Goal: Task Accomplishment & Management: Use online tool/utility

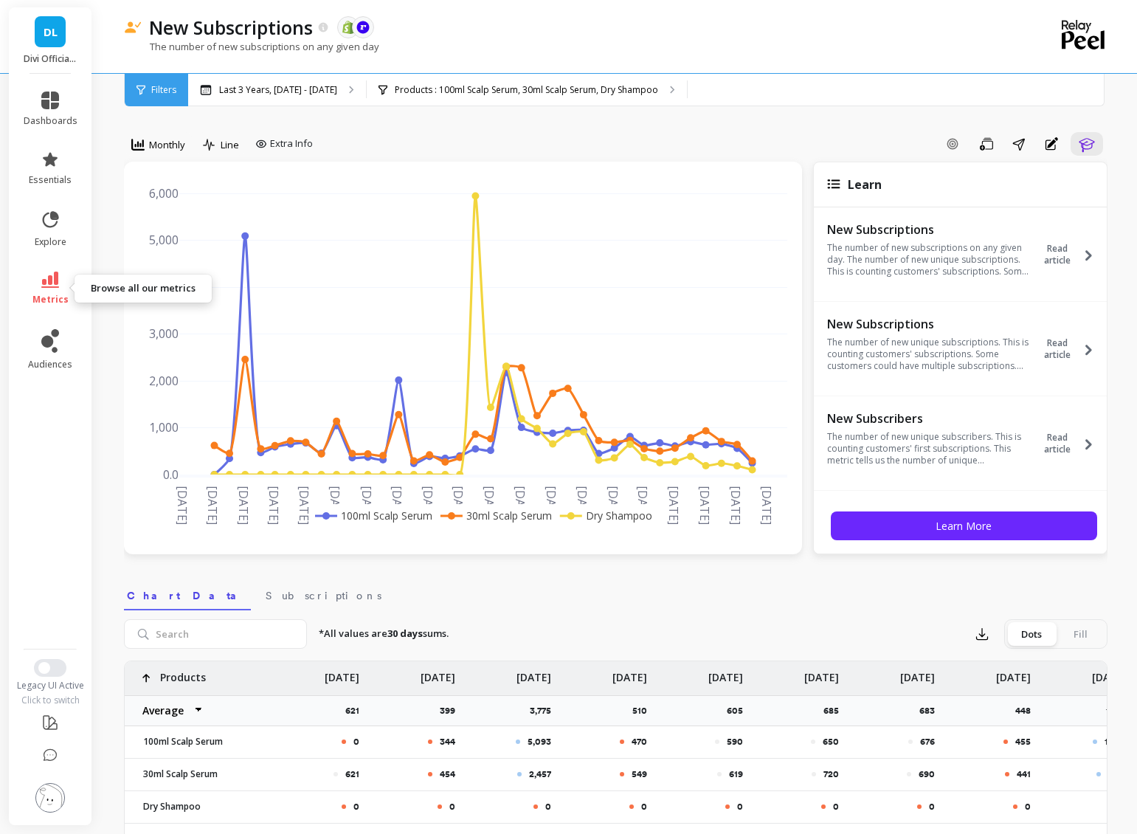
click at [52, 292] on link "metrics" at bounding box center [51, 289] width 54 height 34
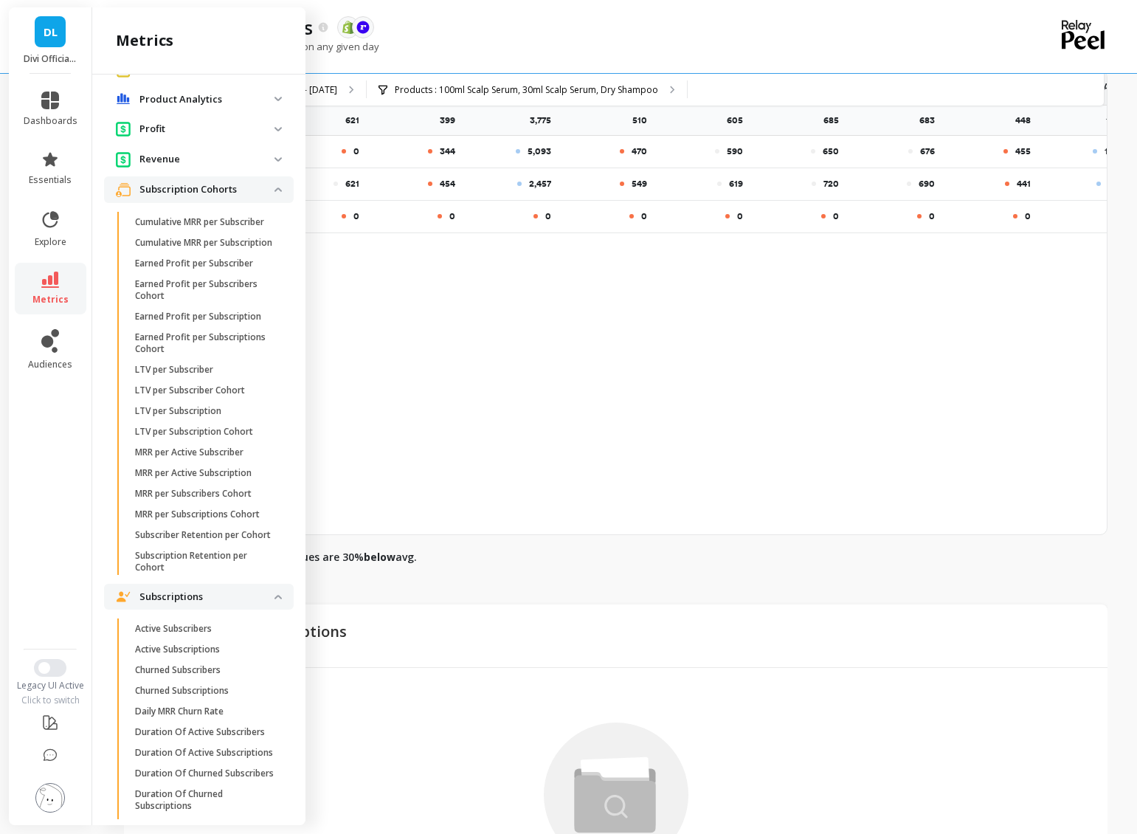
scroll to position [973, 0]
click at [177, 521] on p "MRR per Subscriptions Cohort" at bounding box center [197, 515] width 125 height 12
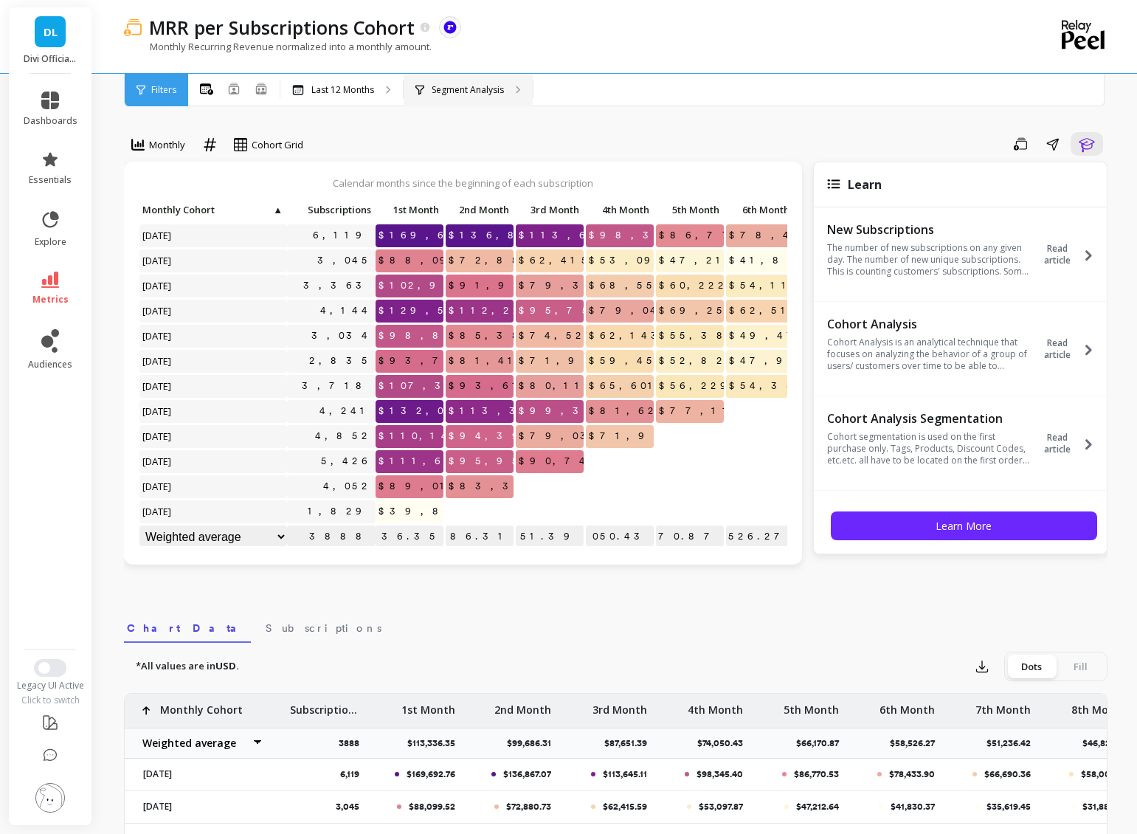
click at [432, 79] on div "Segment Analysis" at bounding box center [468, 90] width 129 height 32
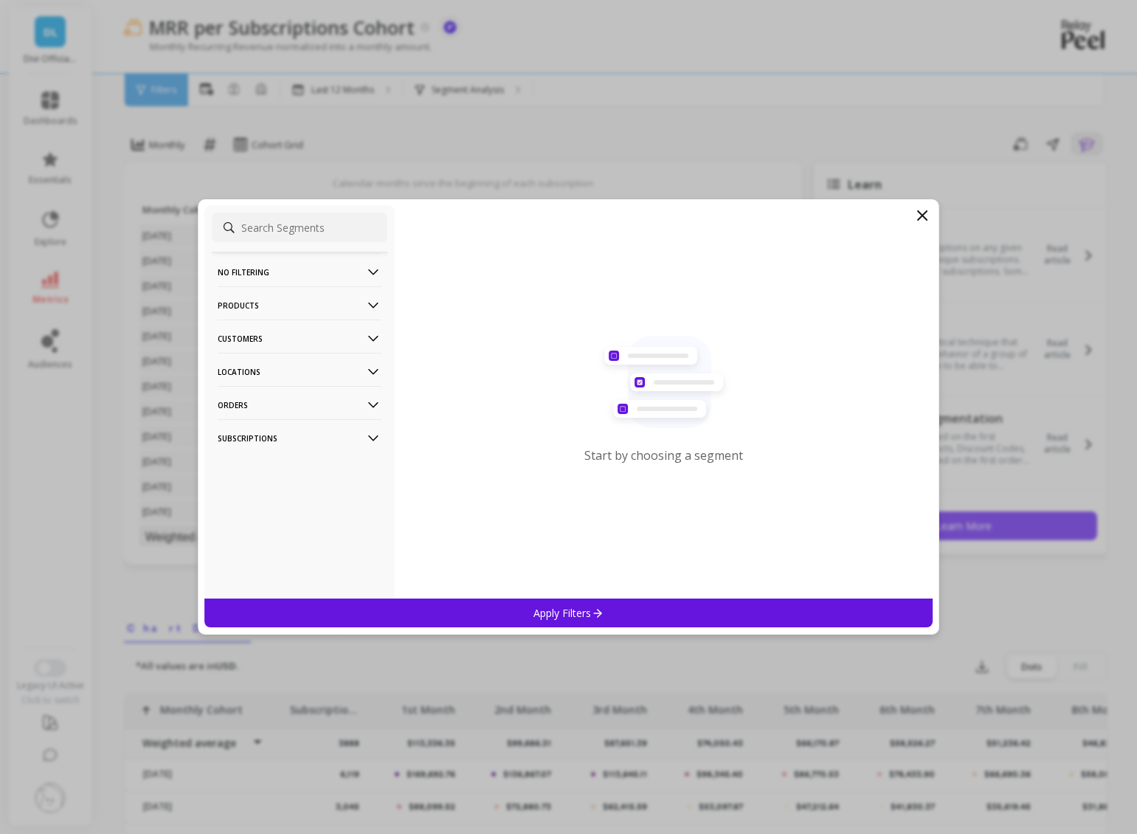
click at [251, 302] on p "Products" at bounding box center [300, 305] width 164 height 38
click at [247, 357] on p "Products" at bounding box center [240, 359] width 40 height 13
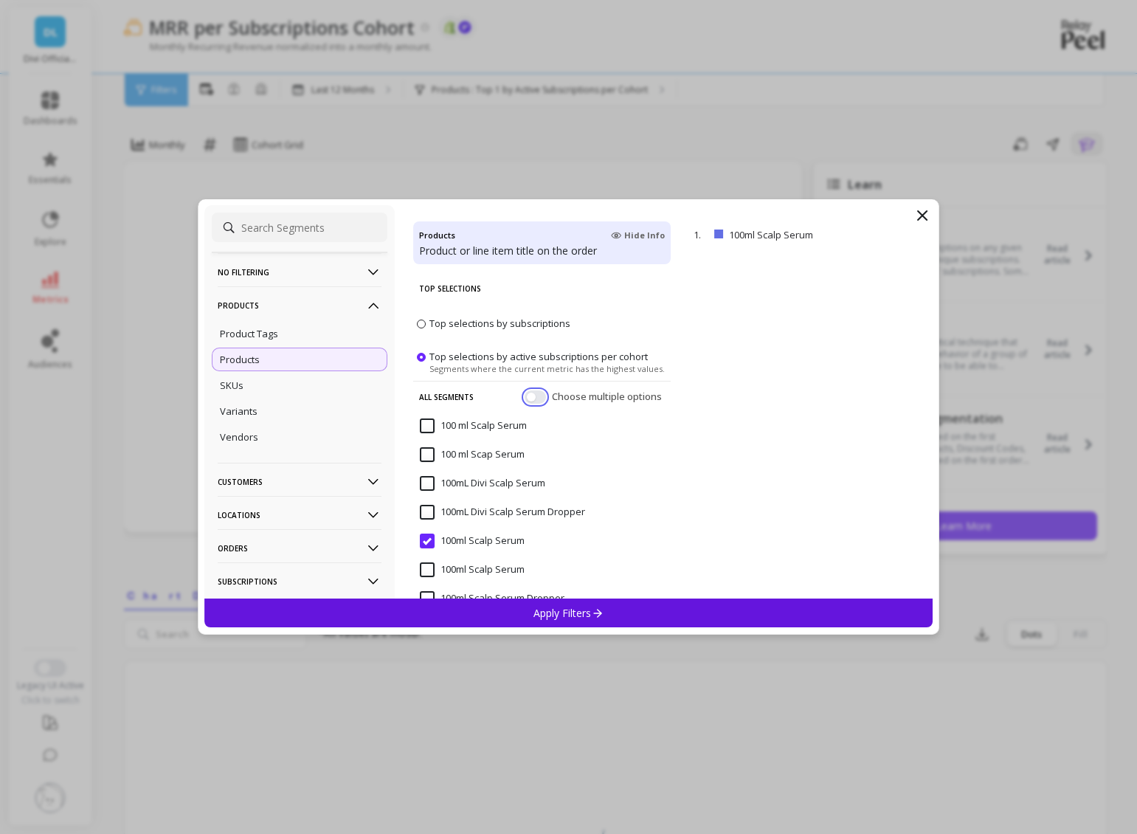
click at [525, 400] on button "button" at bounding box center [535, 396] width 21 height 13
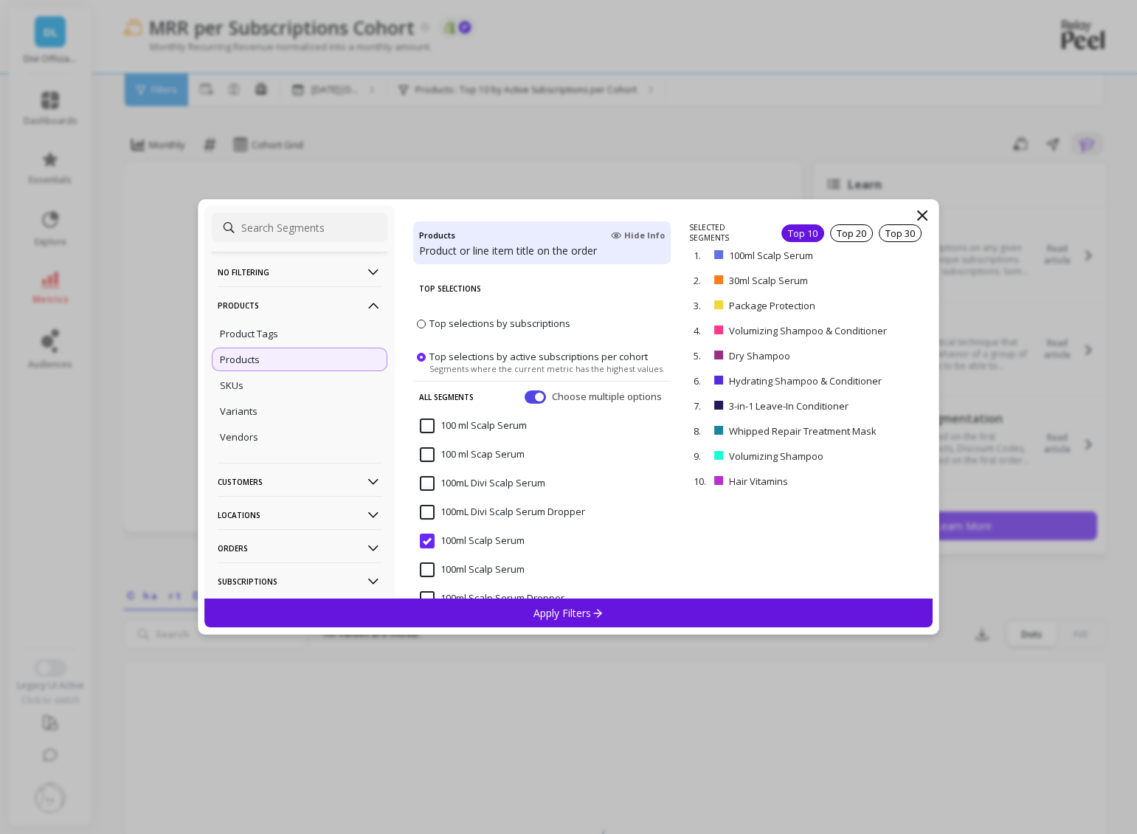
click at [427, 426] on Serum "100 ml Scalp Serum" at bounding box center [473, 425] width 107 height 15
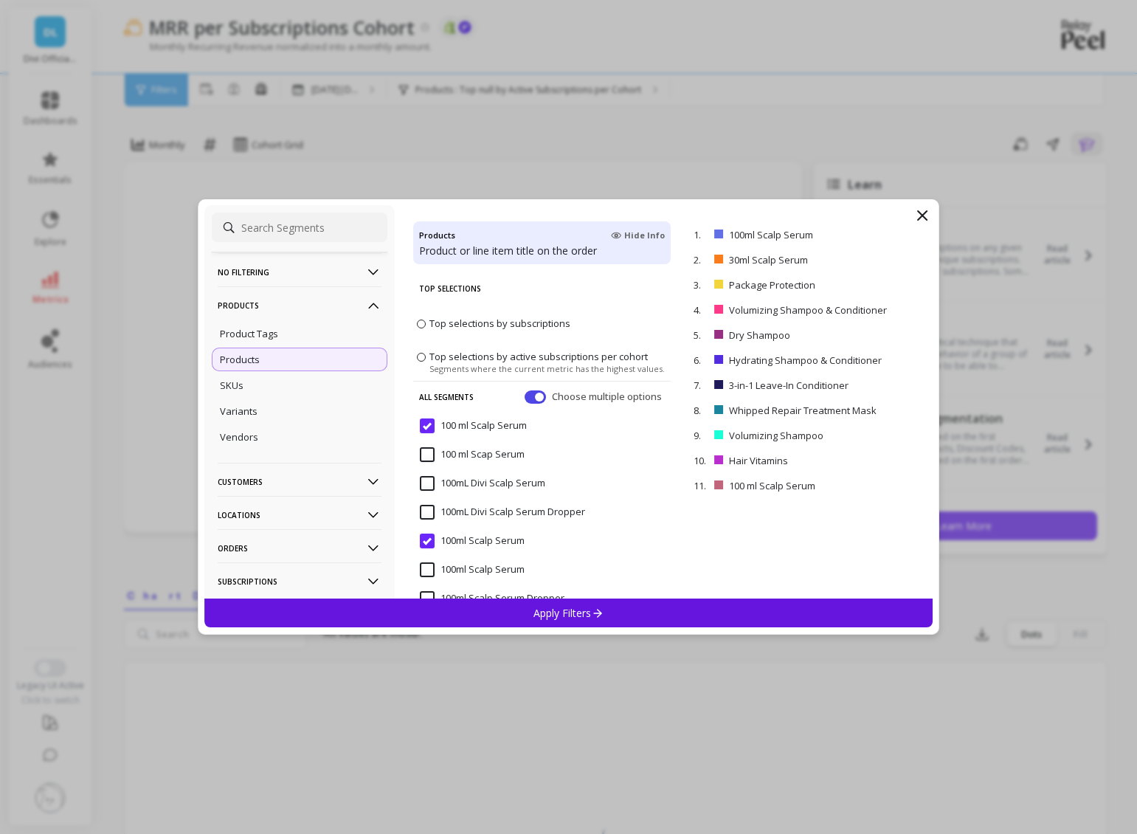
click at [424, 463] on span "100 ml Scap Serum" at bounding box center [472, 462] width 105 height 31
click at [429, 483] on Serum "100mL Divi Scalp Serum" at bounding box center [482, 483] width 125 height 15
click at [429, 570] on Serum "100ml Scalp Serum" at bounding box center [472, 569] width 105 height 15
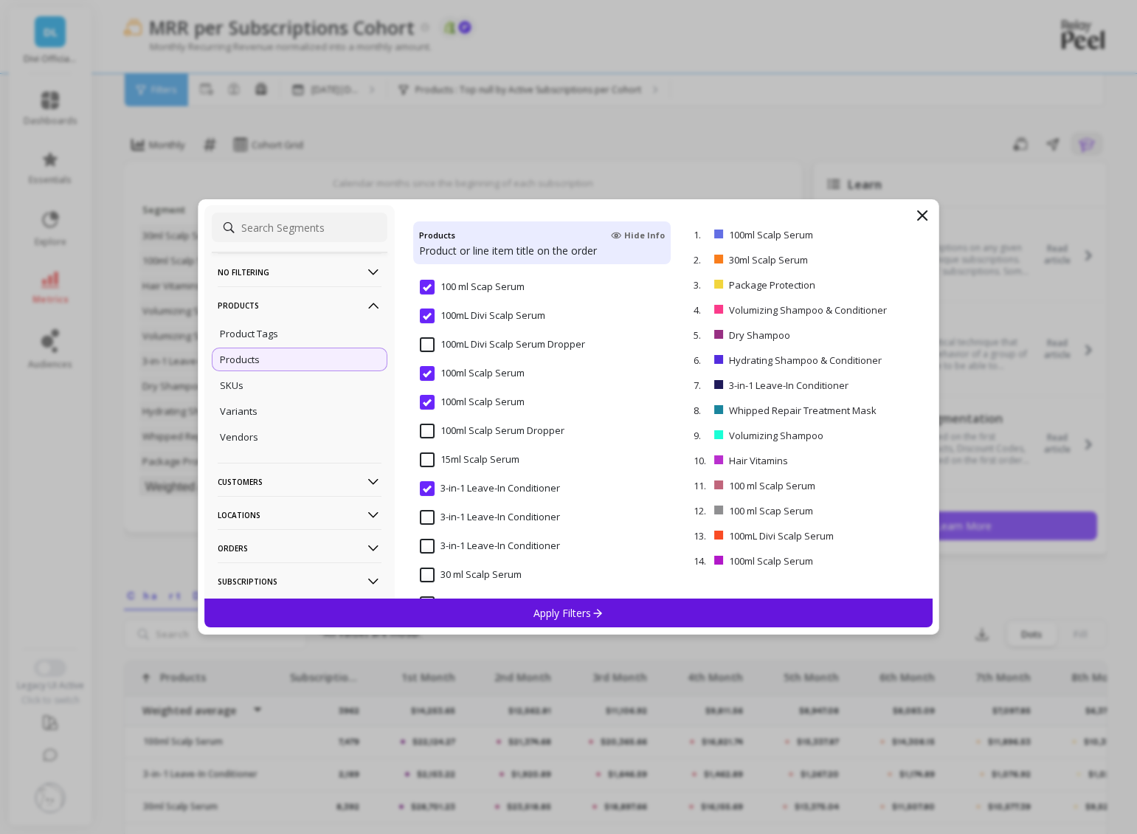
scroll to position [221, 0]
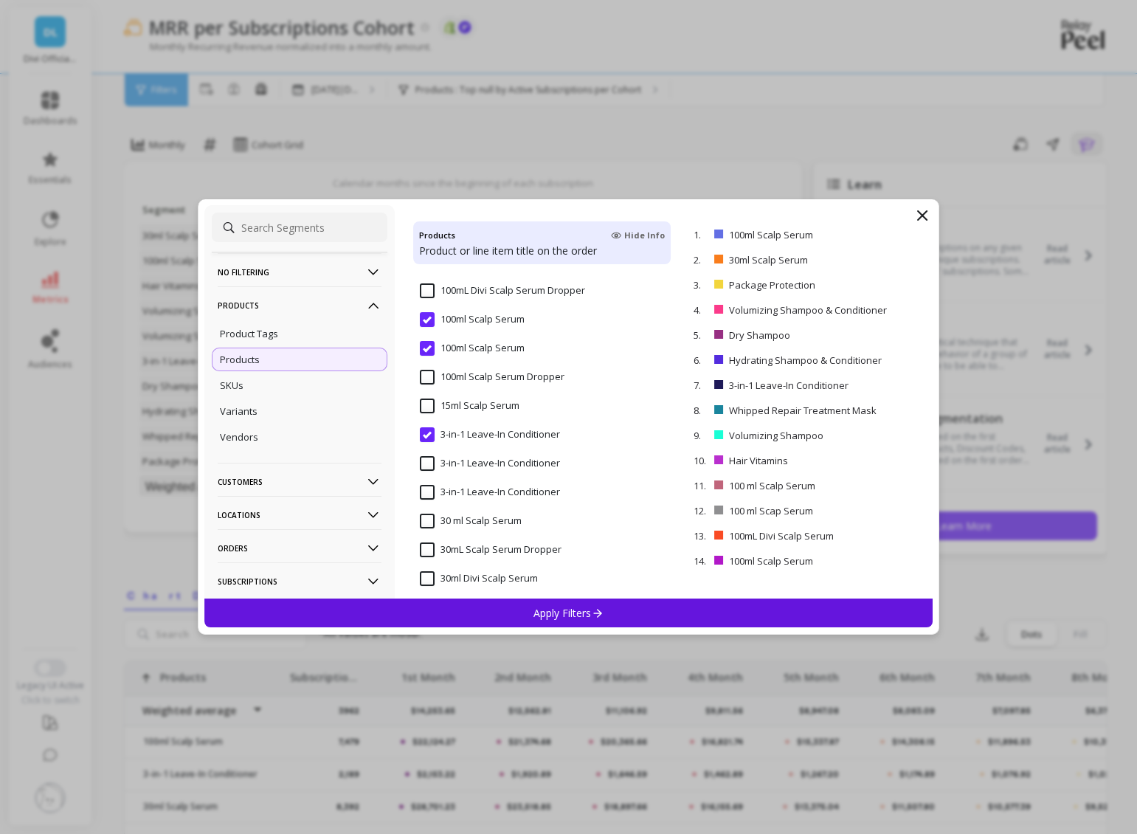
click at [424, 434] on input "3-in-1 Leave-In Conditioner" at bounding box center [490, 434] width 140 height 15
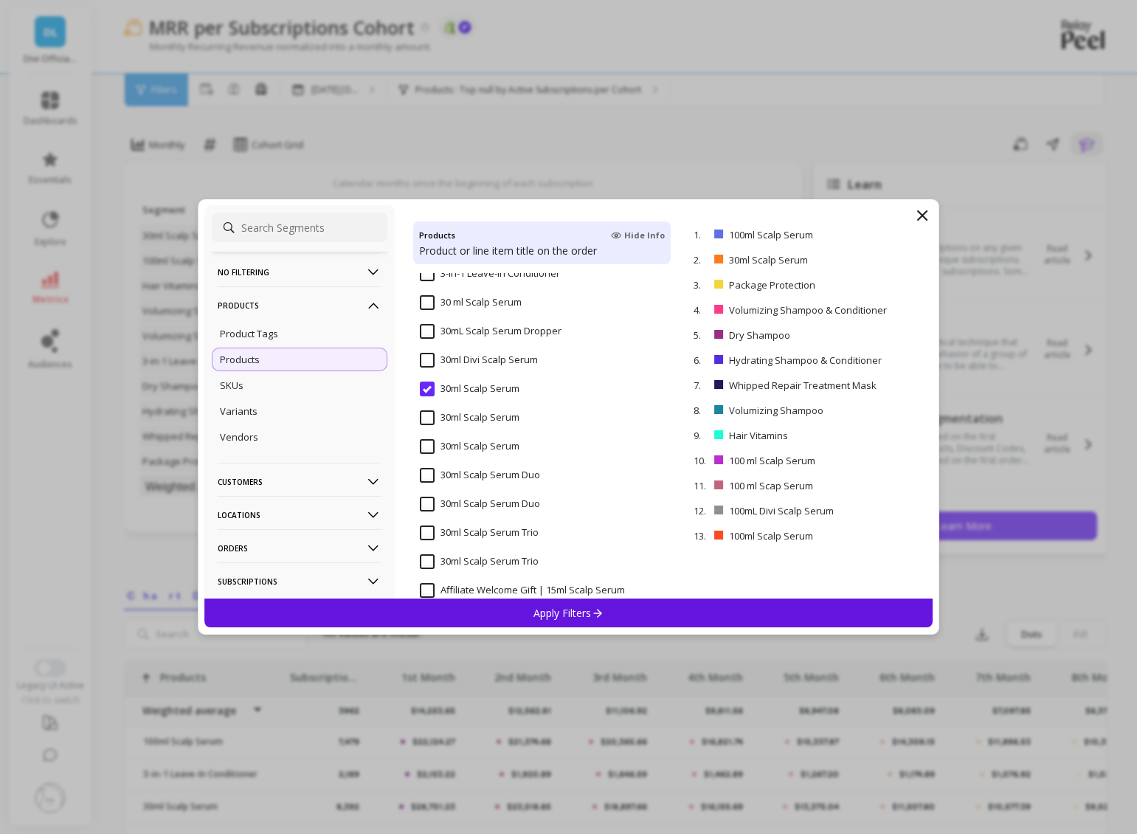
scroll to position [443, 0]
click at [429, 390] on input "30ml Scalp Serum" at bounding box center [470, 386] width 100 height 15
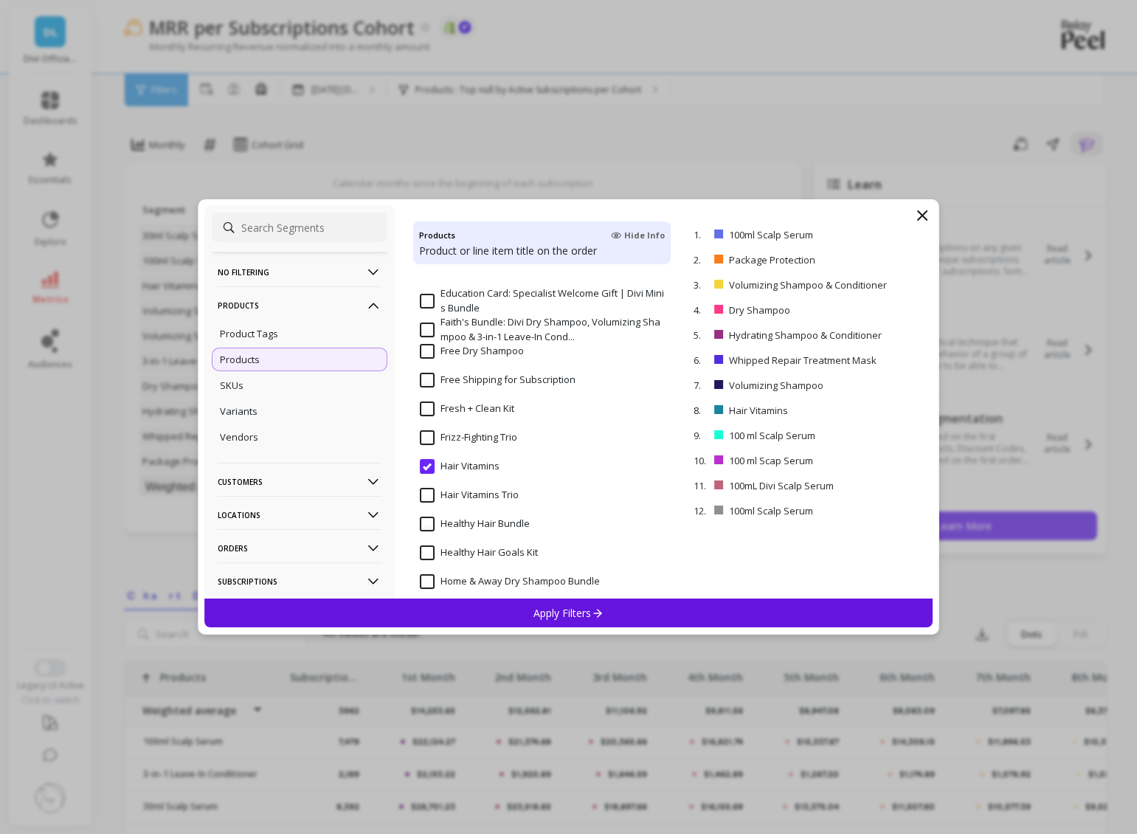
scroll to position [3542, 0]
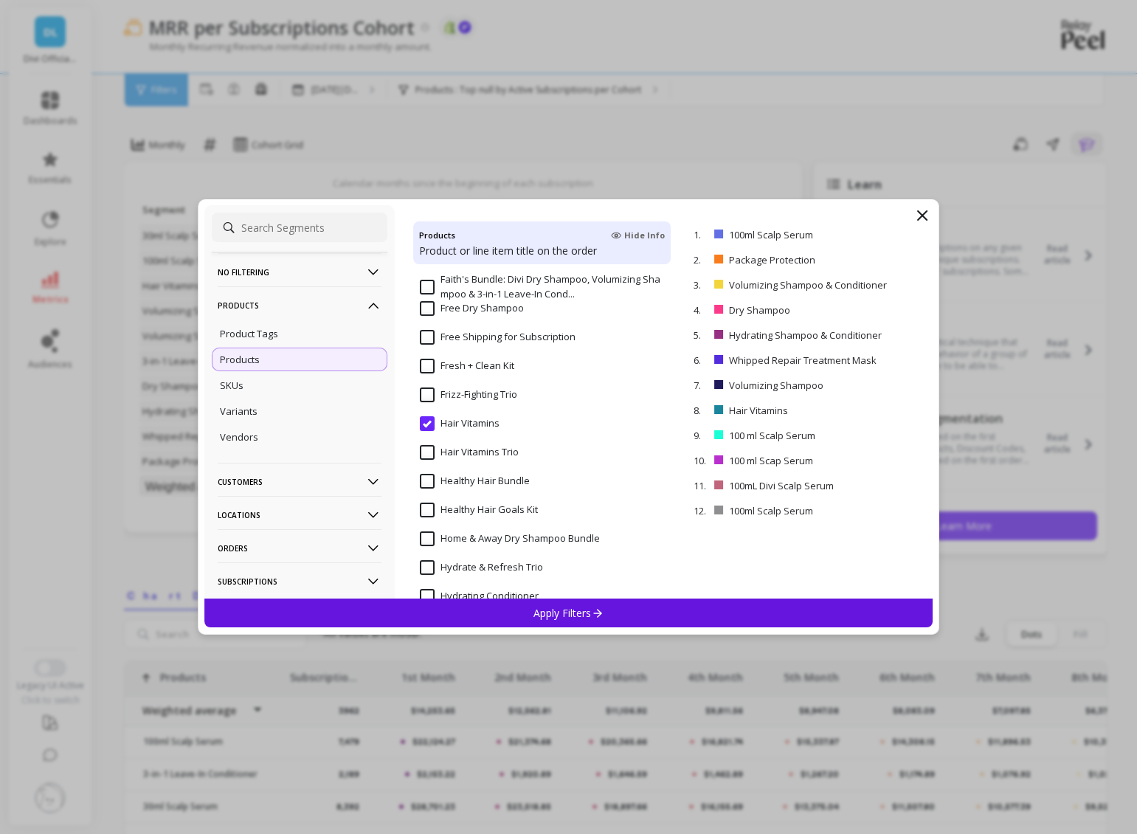
click at [421, 418] on input "Hair Vitamins" at bounding box center [460, 423] width 80 height 15
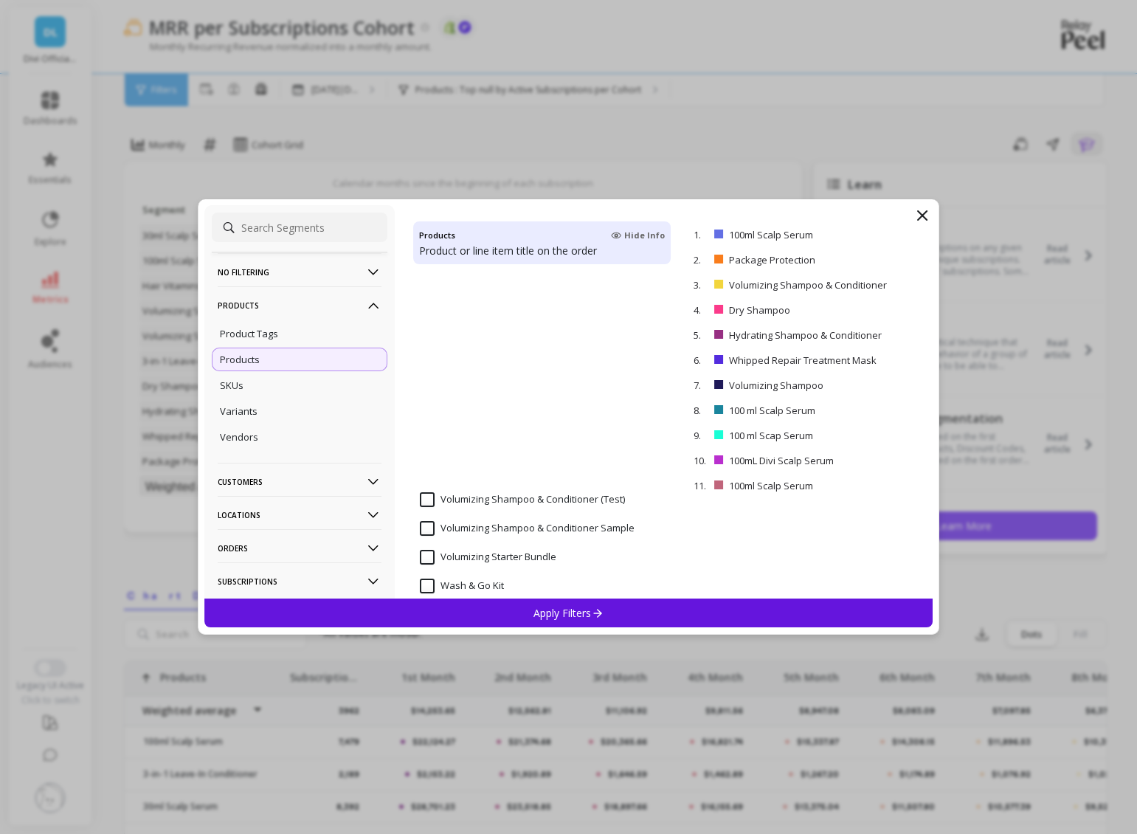
scroll to position [8203, 0]
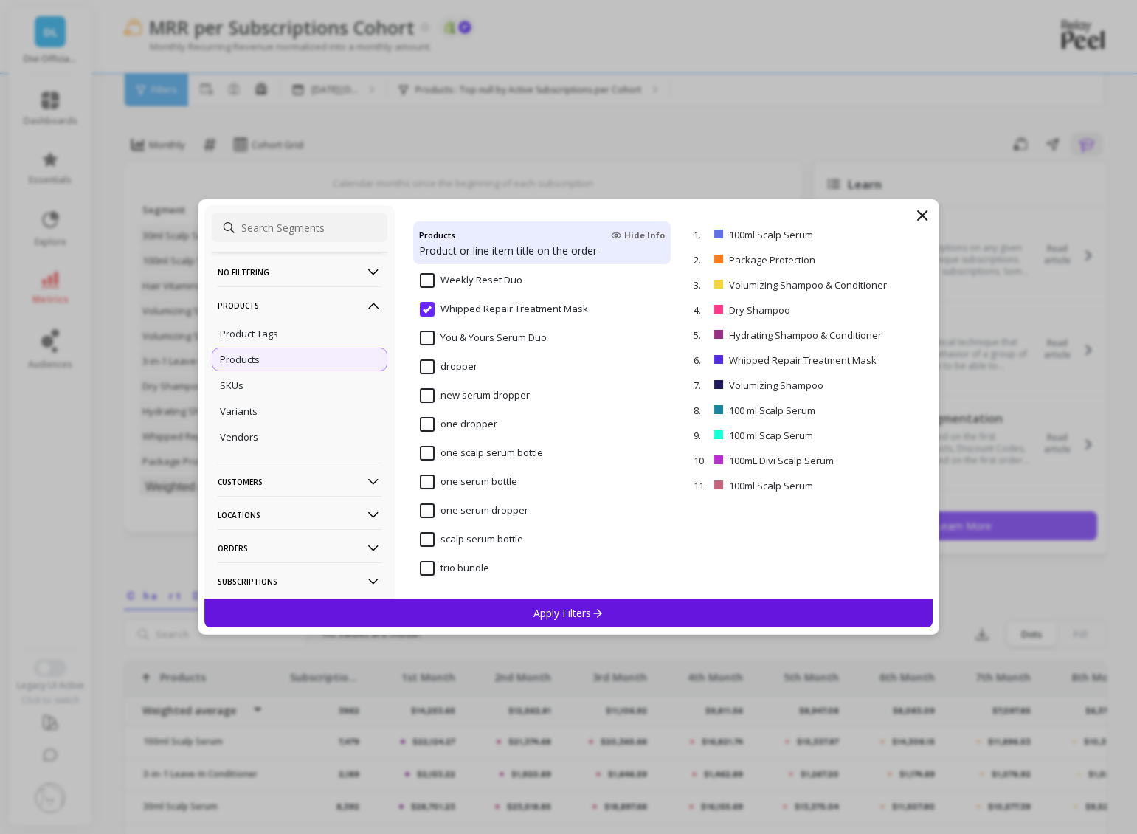
click at [429, 312] on input "Whipped Repair Treatment Mask" at bounding box center [504, 309] width 168 height 15
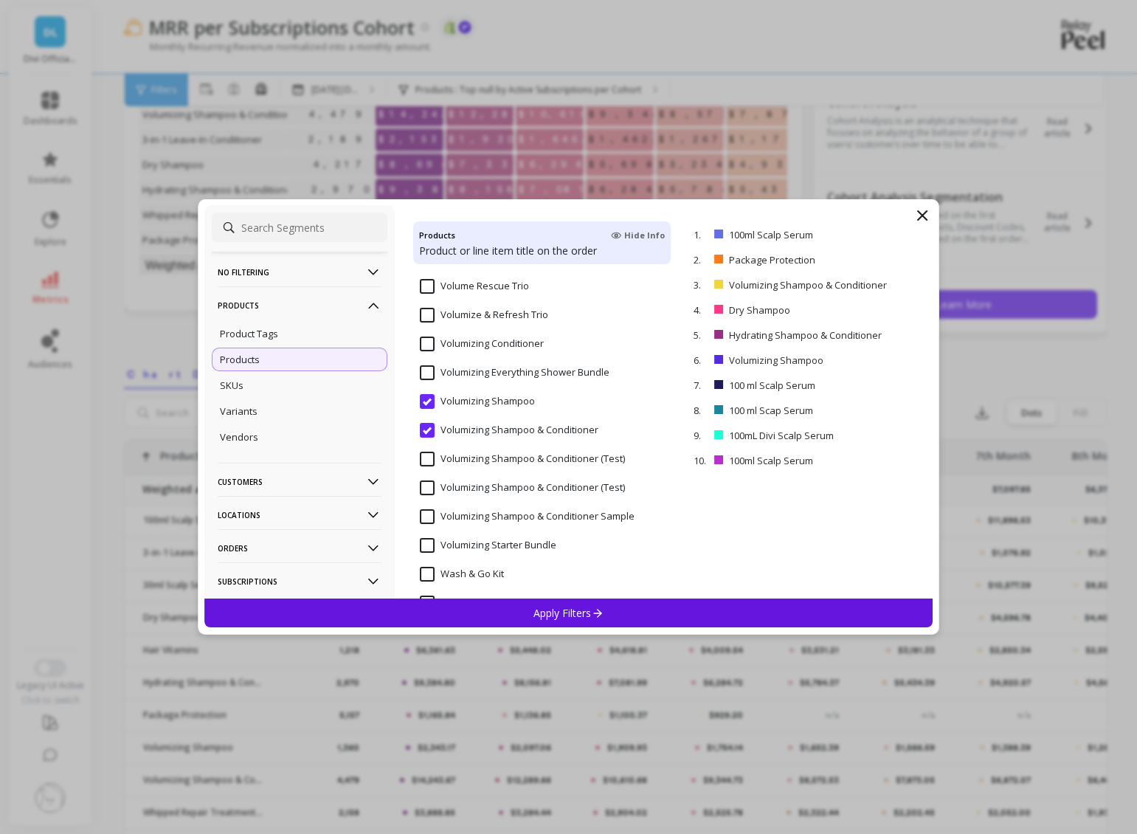
scroll to position [7834, 0]
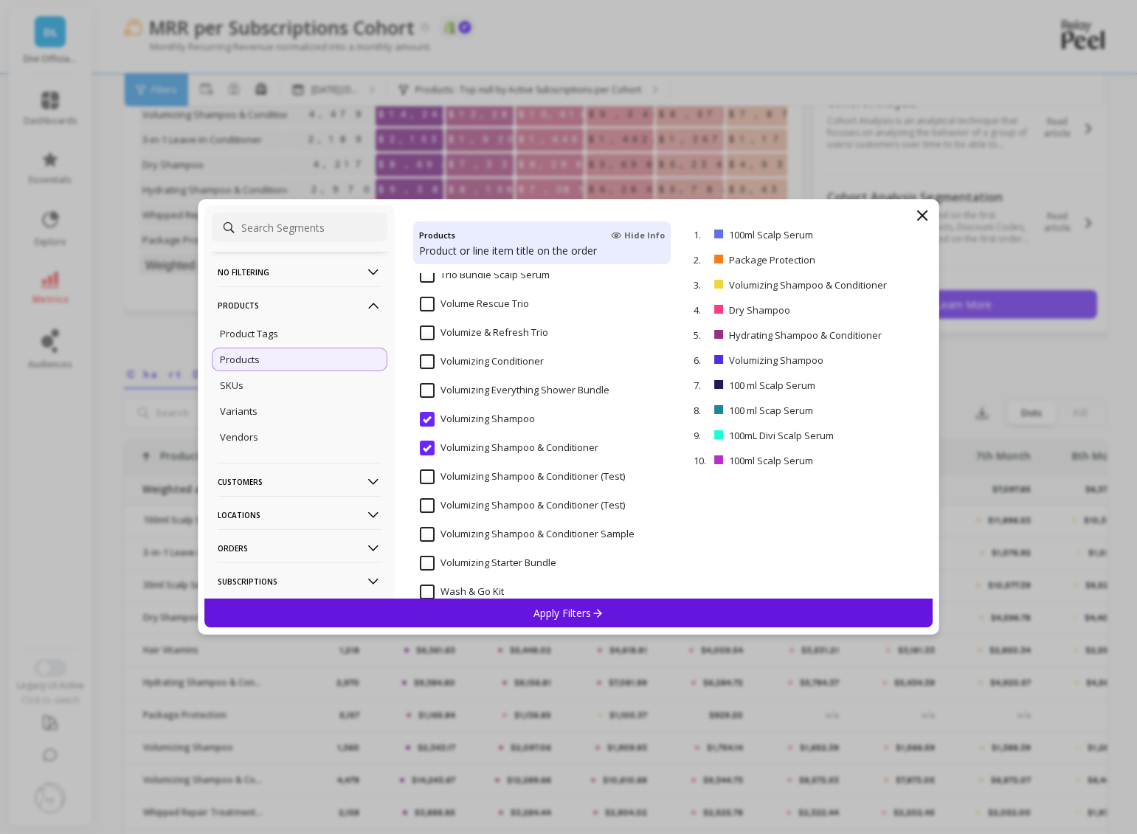
click at [432, 445] on input "Volumizing Shampoo & Conditioner" at bounding box center [509, 448] width 179 height 15
click at [429, 417] on input "Volumizing Shampoo" at bounding box center [477, 419] width 115 height 15
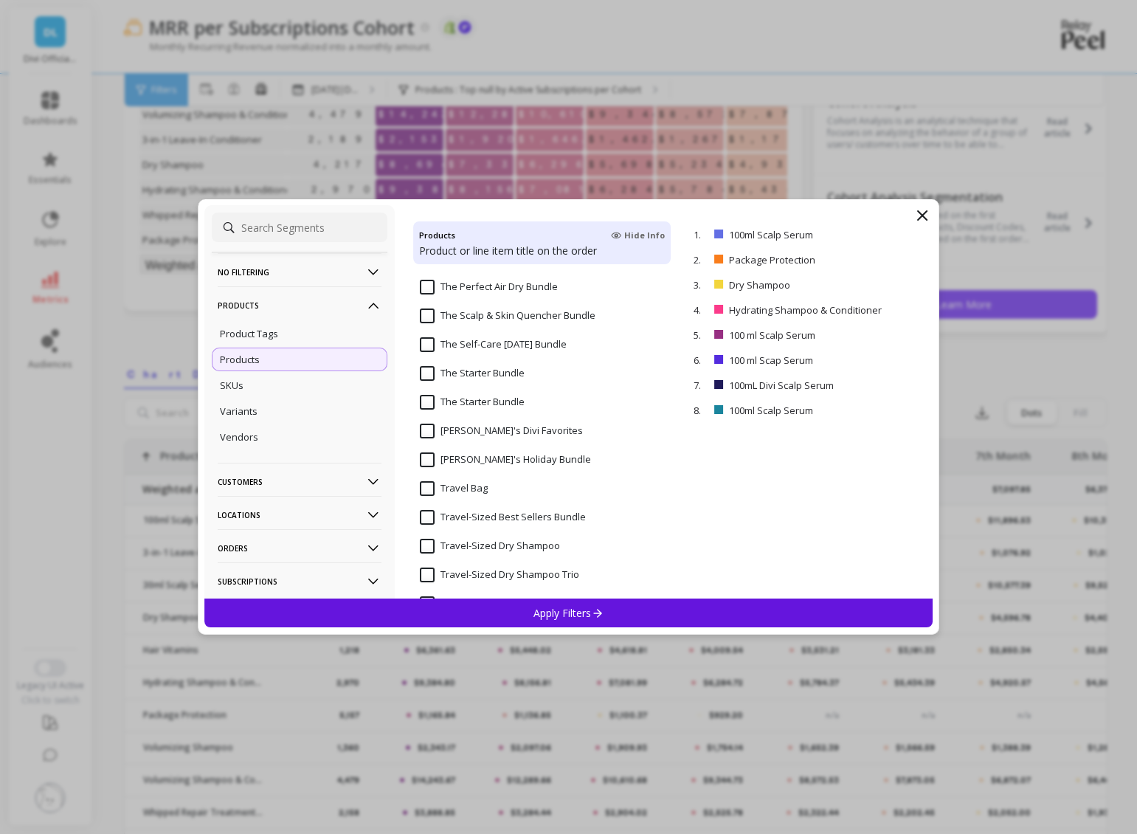
scroll to position [7244, 0]
click at [263, 381] on div "SKUs" at bounding box center [300, 385] width 176 height 24
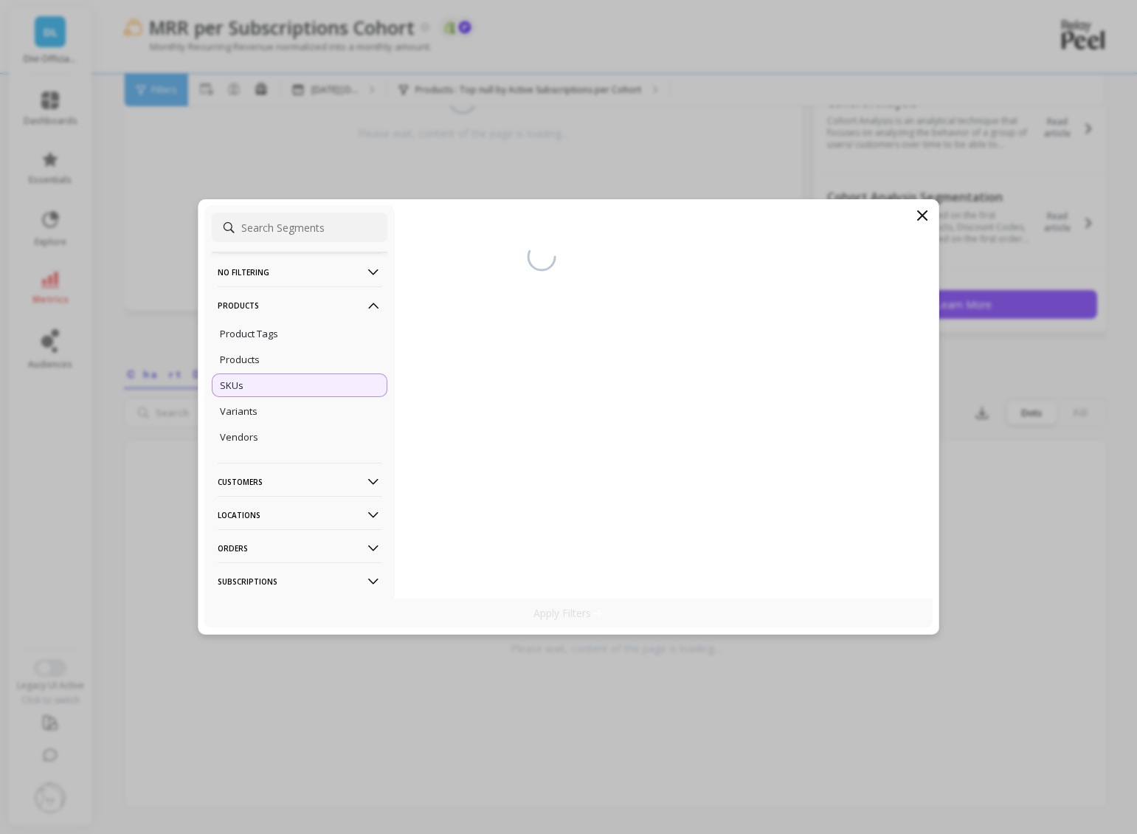
scroll to position [198, 0]
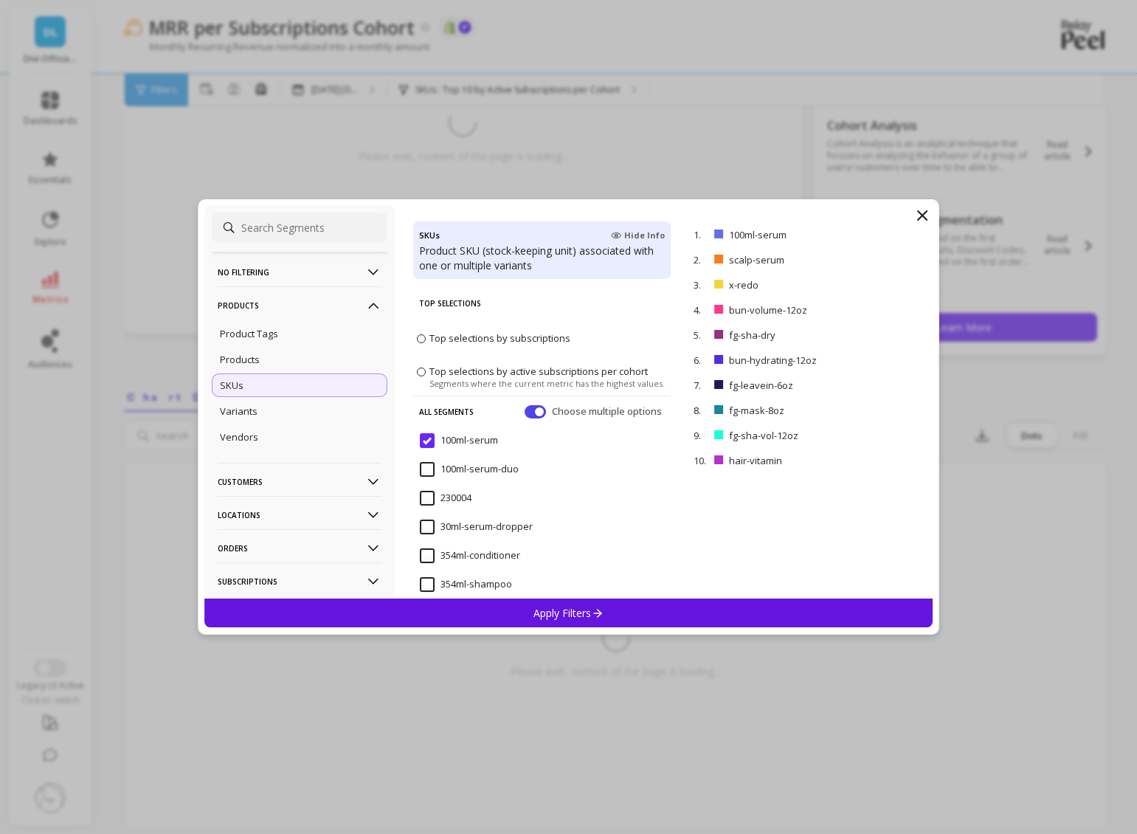
click at [519, 419] on div "All Segments Choose multiple options" at bounding box center [542, 411] width 258 height 31
click at [528, 412] on button "button" at bounding box center [535, 411] width 21 height 13
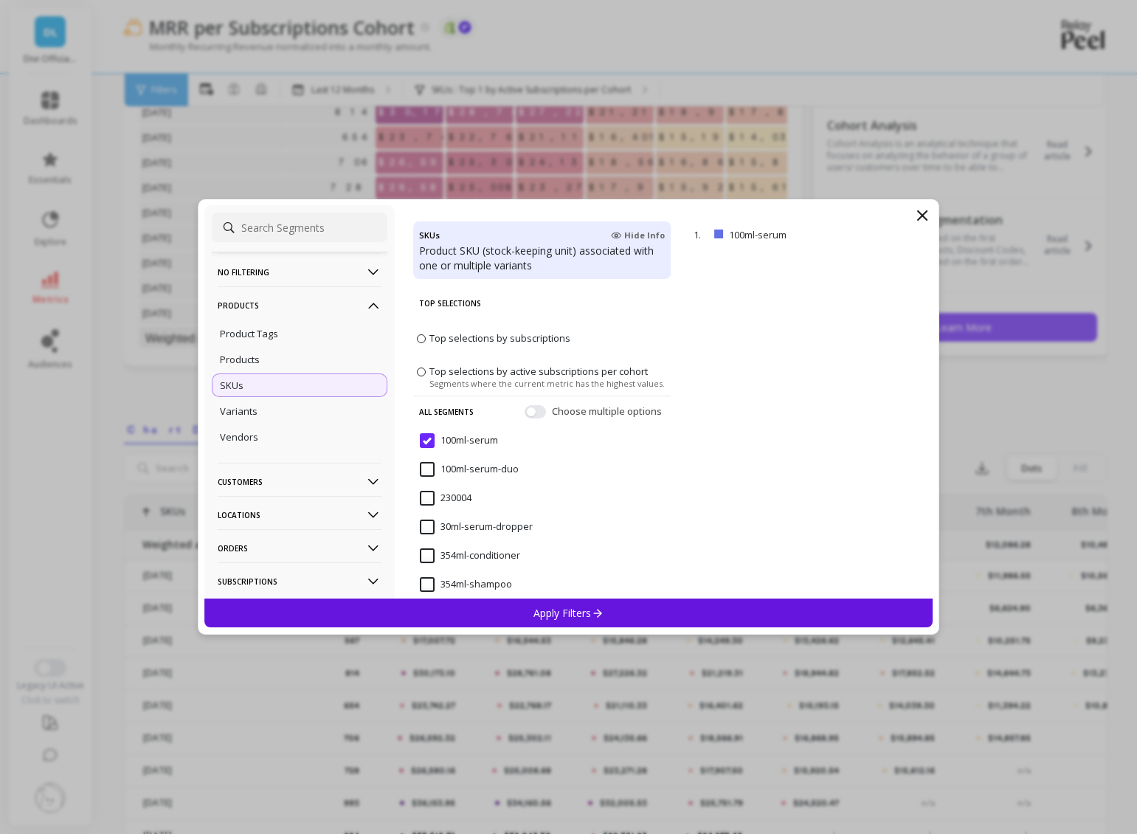
click at [576, 599] on div "Apply Filters" at bounding box center [568, 612] width 729 height 29
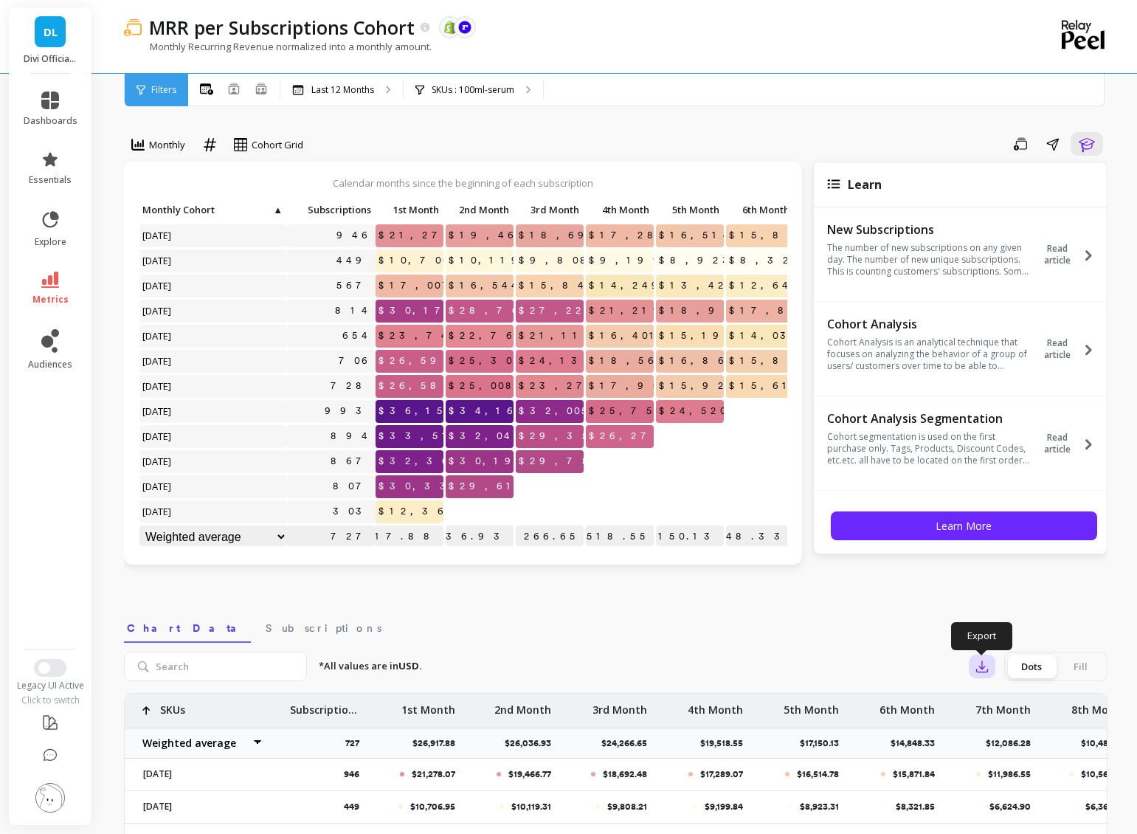
click at [987, 669] on icon "button" at bounding box center [982, 666] width 15 height 15
drag, startPoint x: 1009, startPoint y: 710, endPoint x: 642, endPoint y: 638, distance: 374.5
click at [689, 667] on div "*All values are in USD. Export CSV This feature is not available on your curren…" at bounding box center [707, 667] width 801 height 30
click at [618, 609] on nav "Chart Data Subscriptions" at bounding box center [616, 626] width 984 height 34
click at [340, 90] on p "Last 12 Months" at bounding box center [342, 90] width 63 height 12
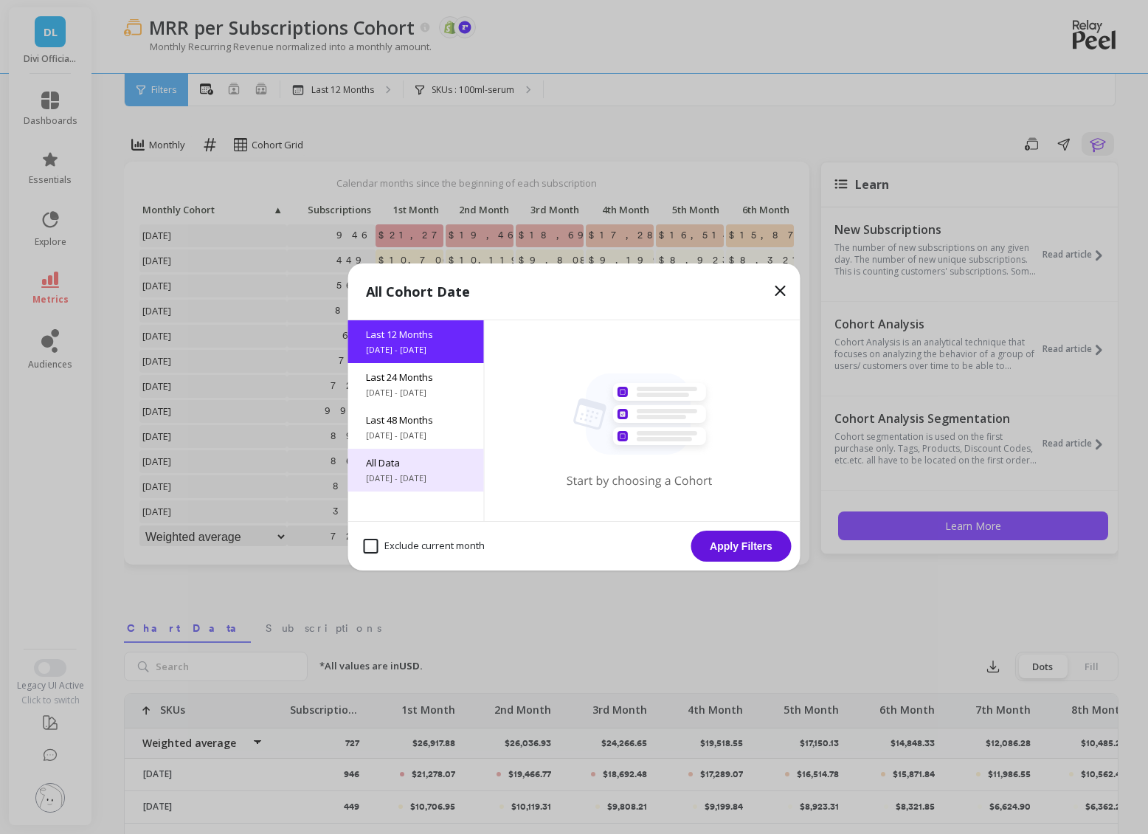
click at [402, 460] on span "All Data" at bounding box center [416, 462] width 100 height 13
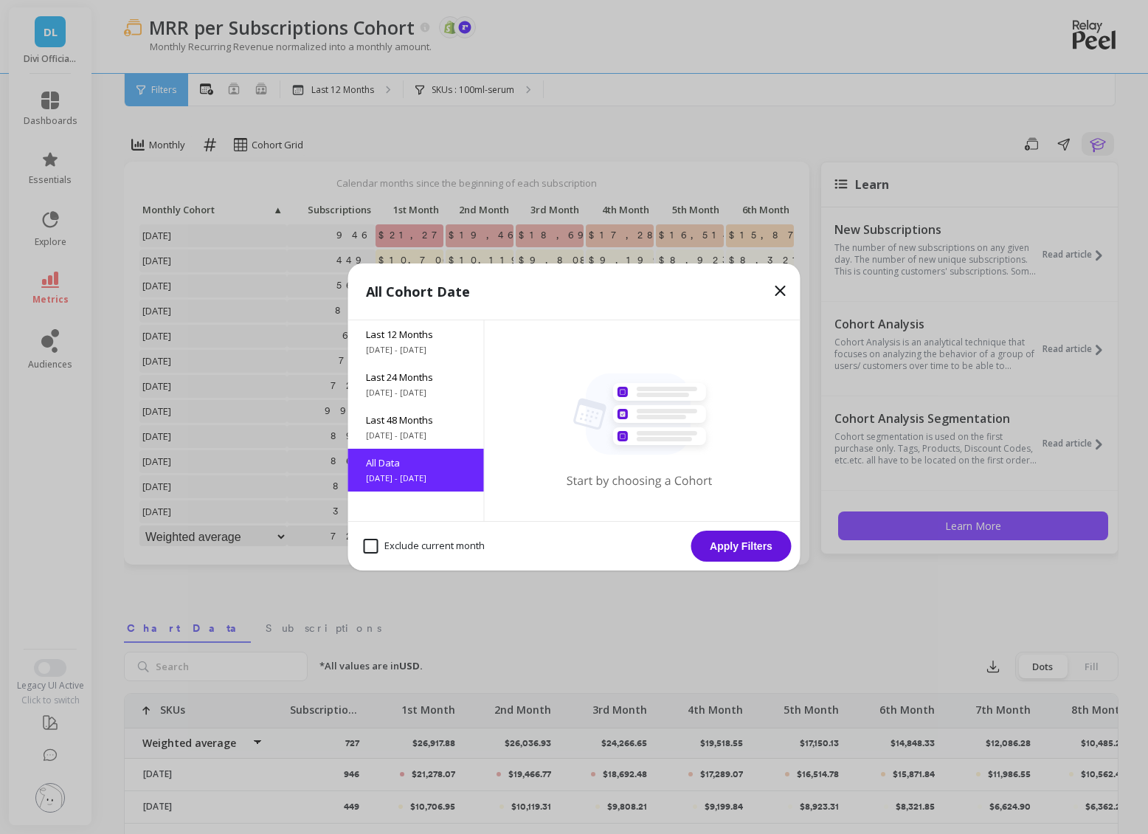
click at [762, 548] on button "Apply Filters" at bounding box center [741, 546] width 100 height 31
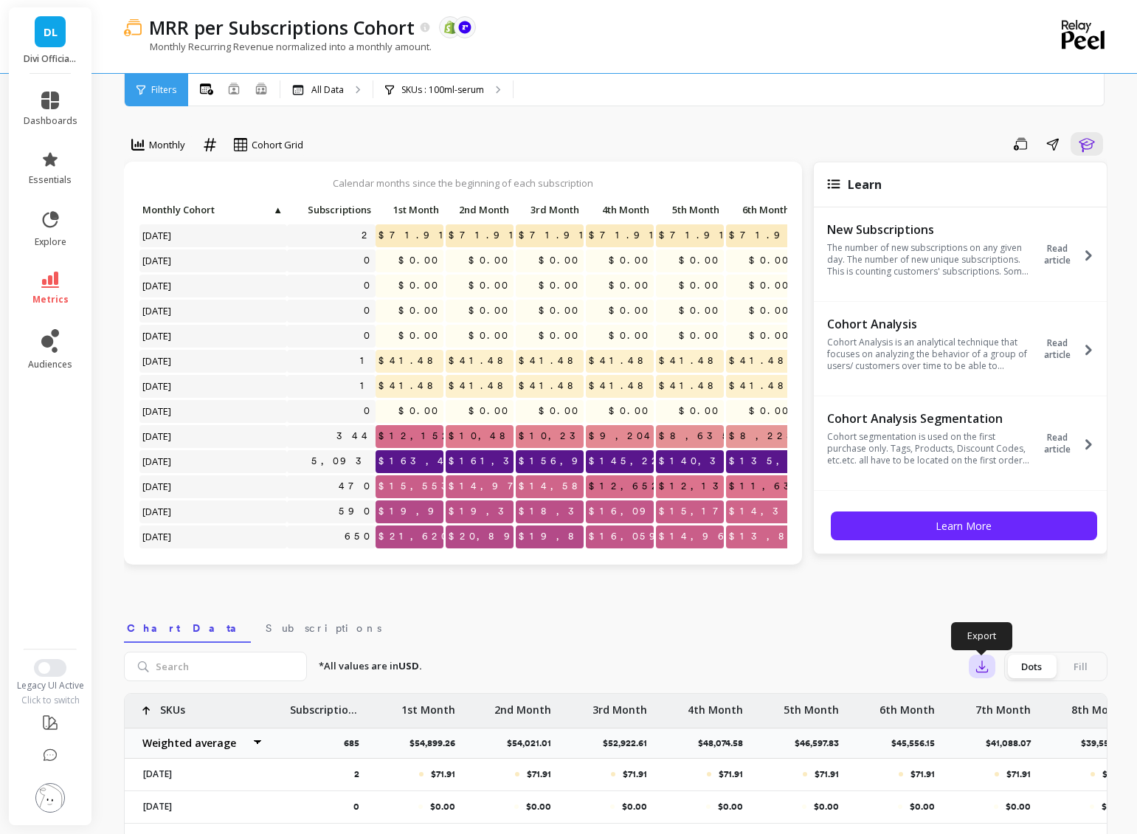
click at [977, 669] on icon "button" at bounding box center [982, 666] width 11 height 11
click at [1012, 707] on span "CSV" at bounding box center [1009, 707] width 21 height 15
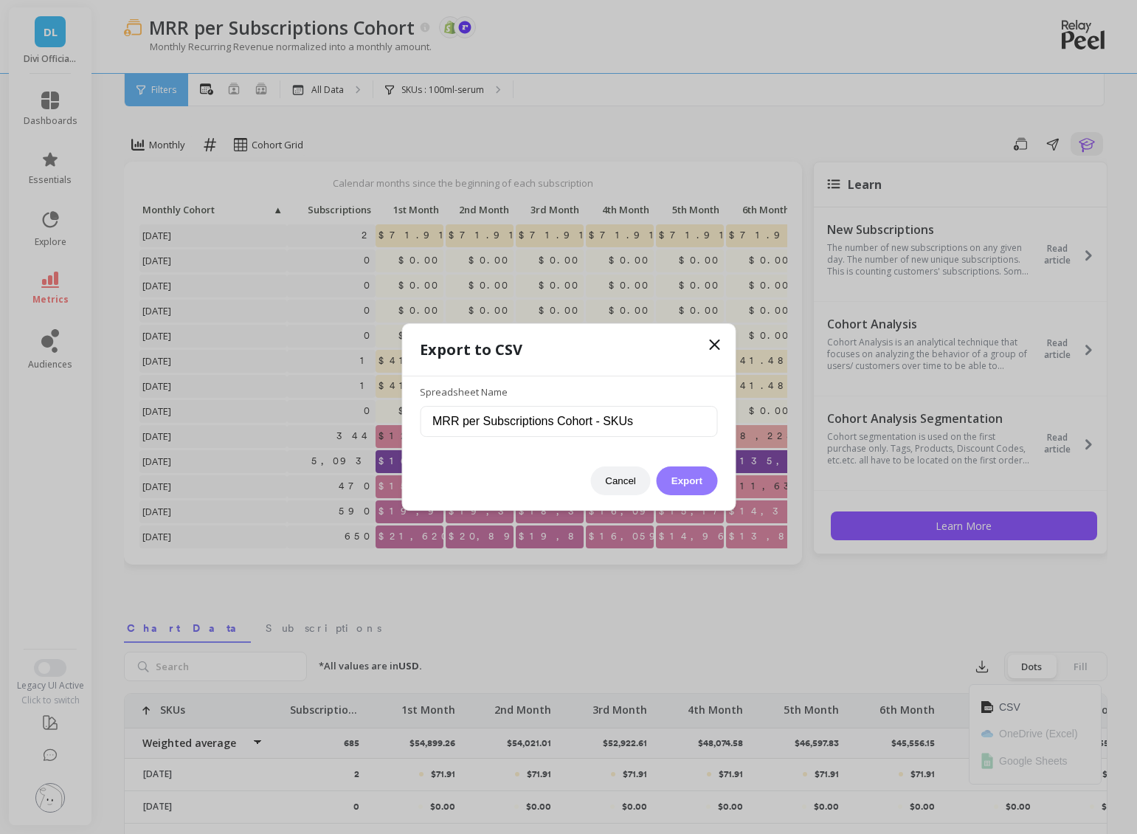
click at [702, 481] on button "Export" at bounding box center [687, 480] width 61 height 29
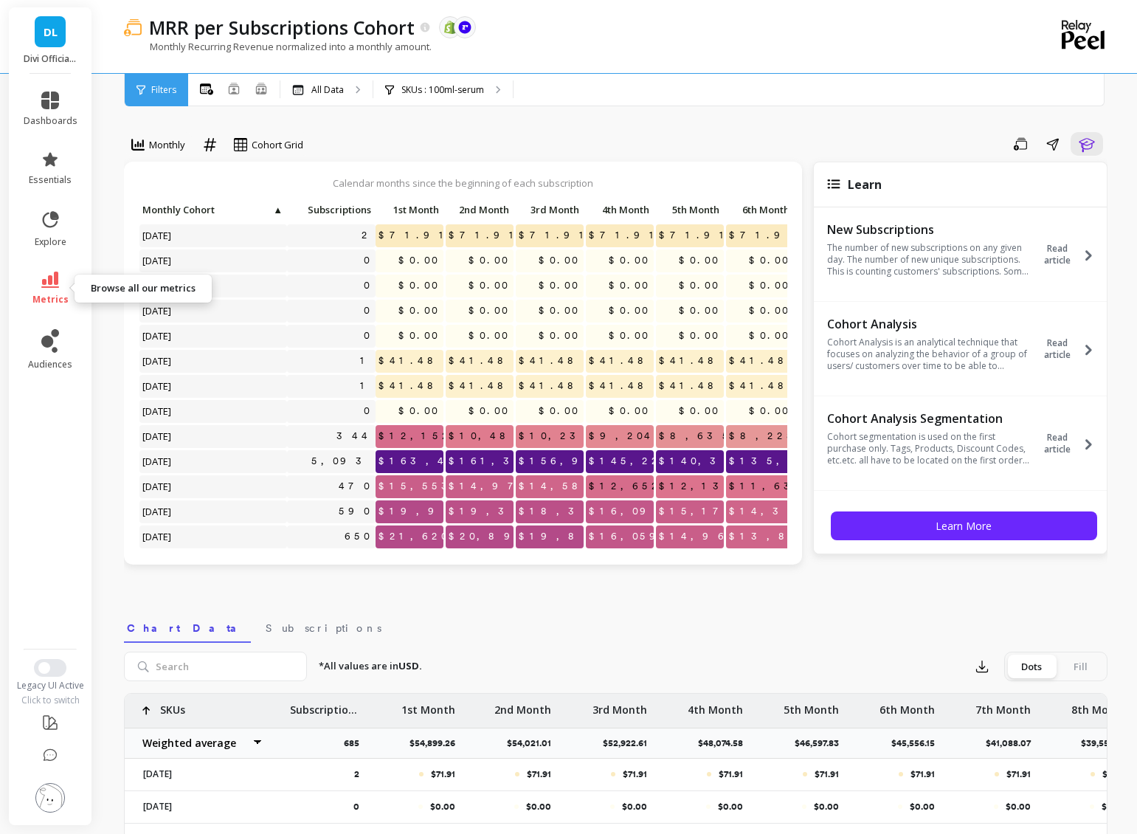
click at [57, 290] on link "metrics" at bounding box center [51, 289] width 54 height 34
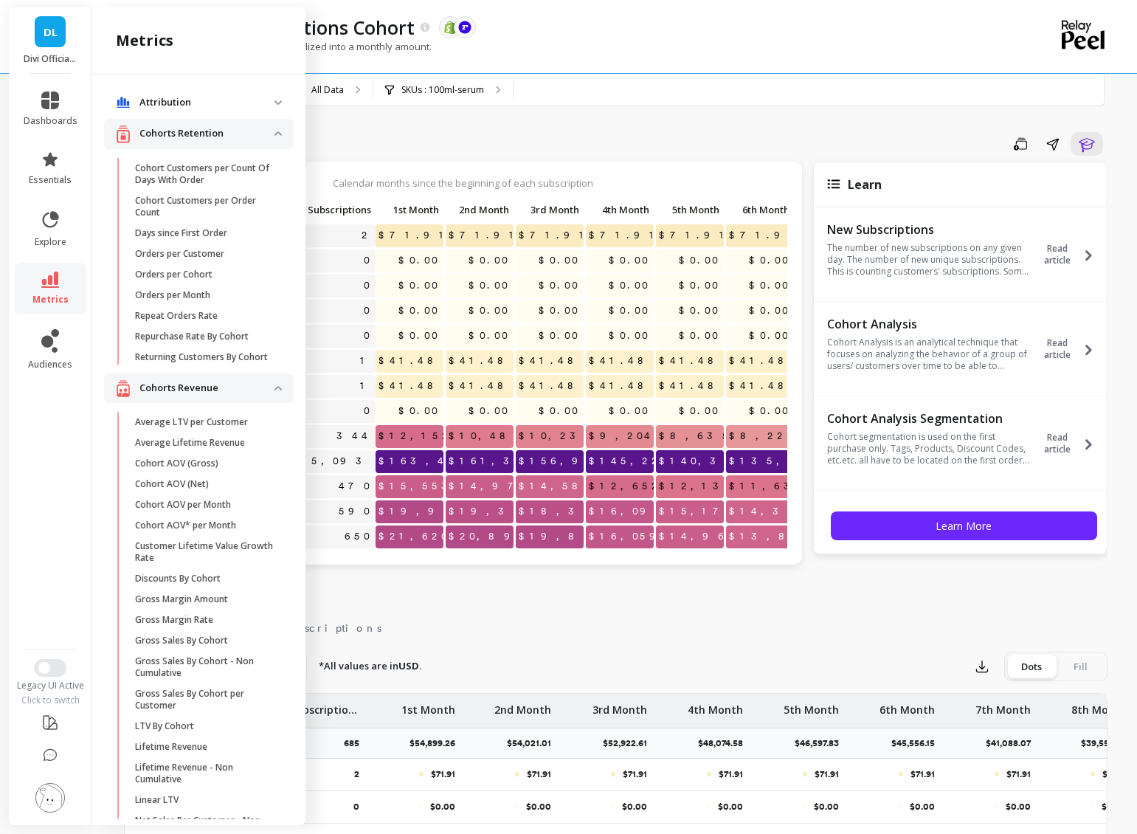
scroll to position [973, 0]
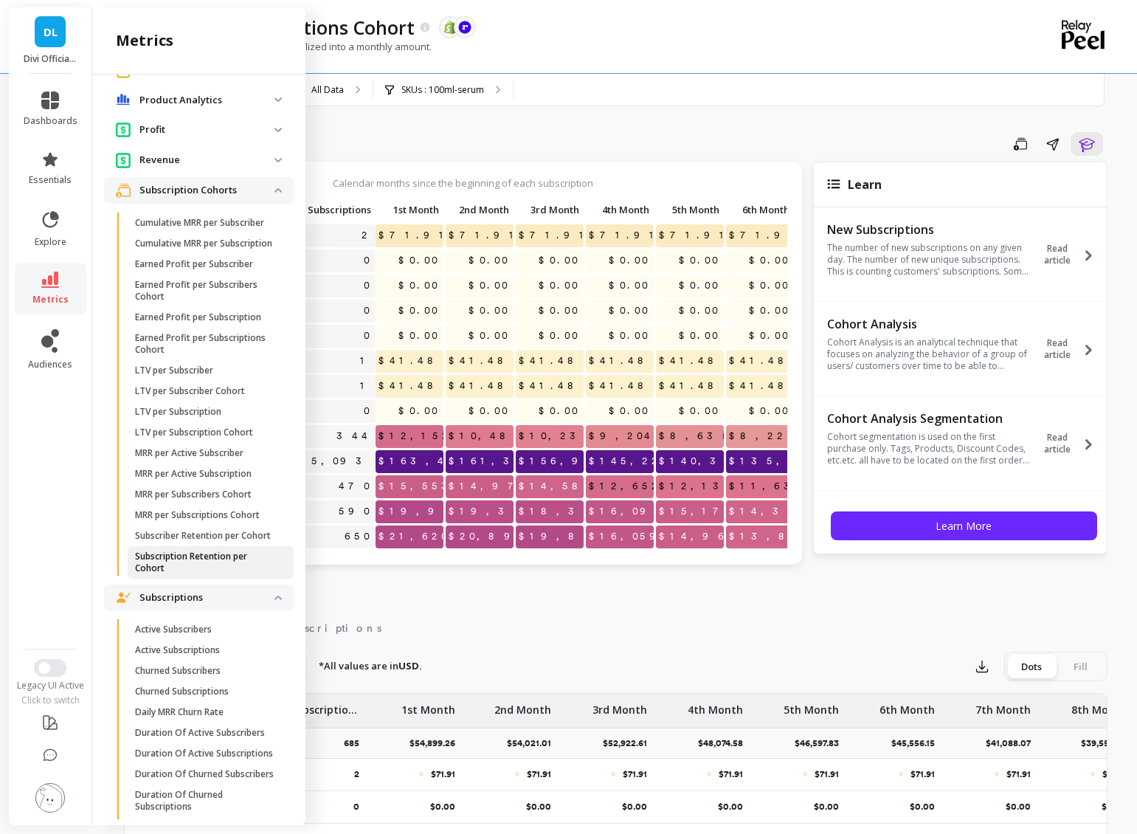
click at [203, 574] on p "Subscription Retention per Cohort" at bounding box center [205, 562] width 141 height 24
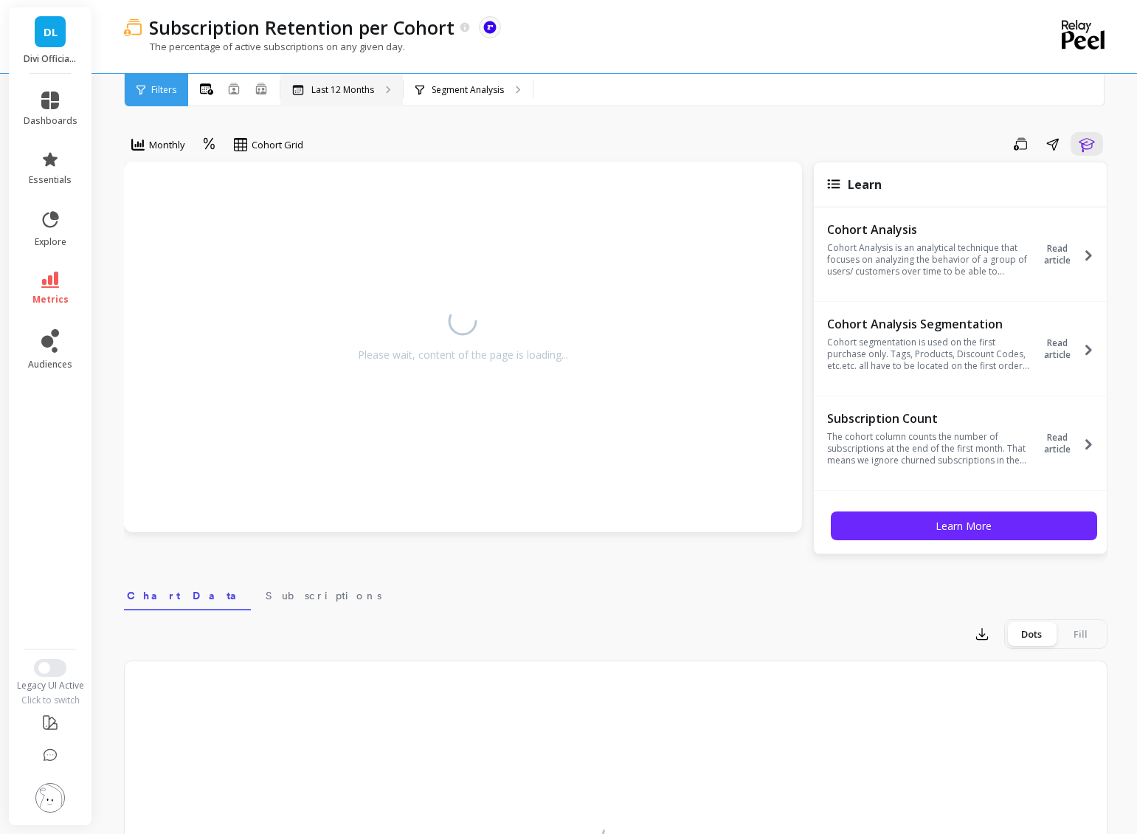
click at [357, 80] on div "Last 12 Months" at bounding box center [341, 90] width 122 height 32
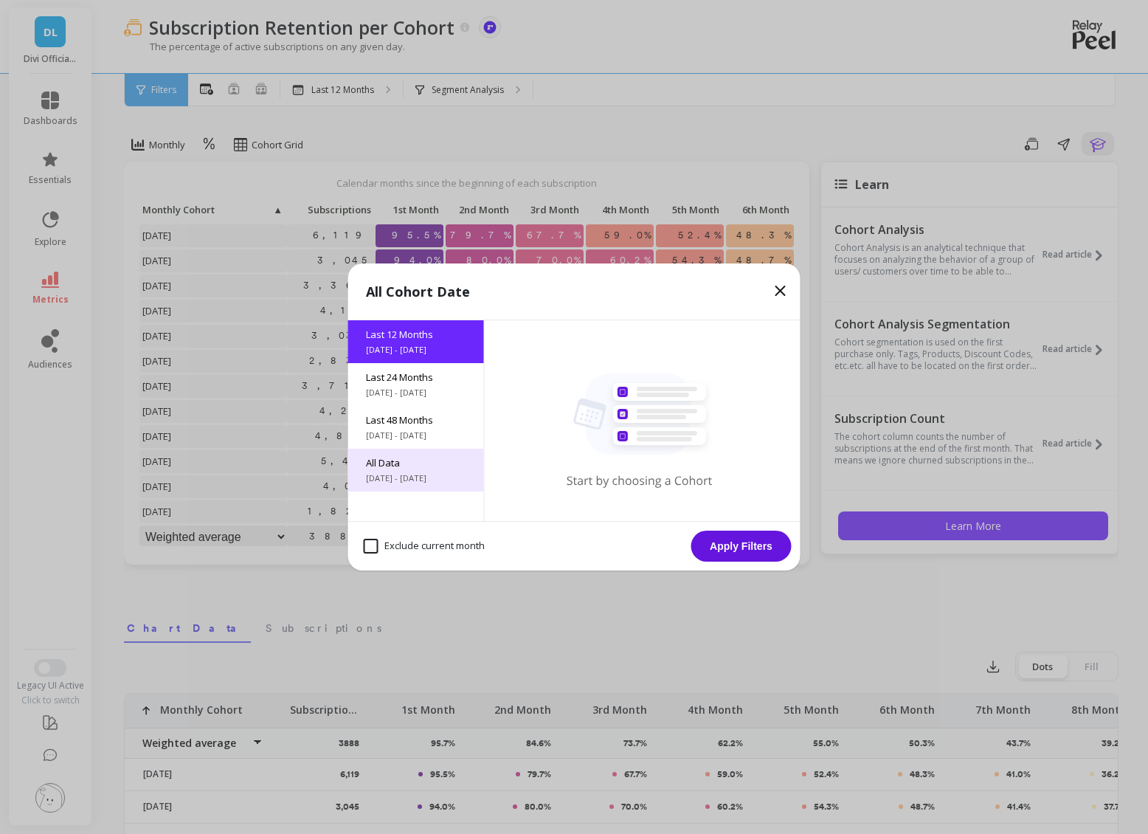
click at [408, 469] on div "All Data [DATE] - [DATE]" at bounding box center [416, 470] width 136 height 43
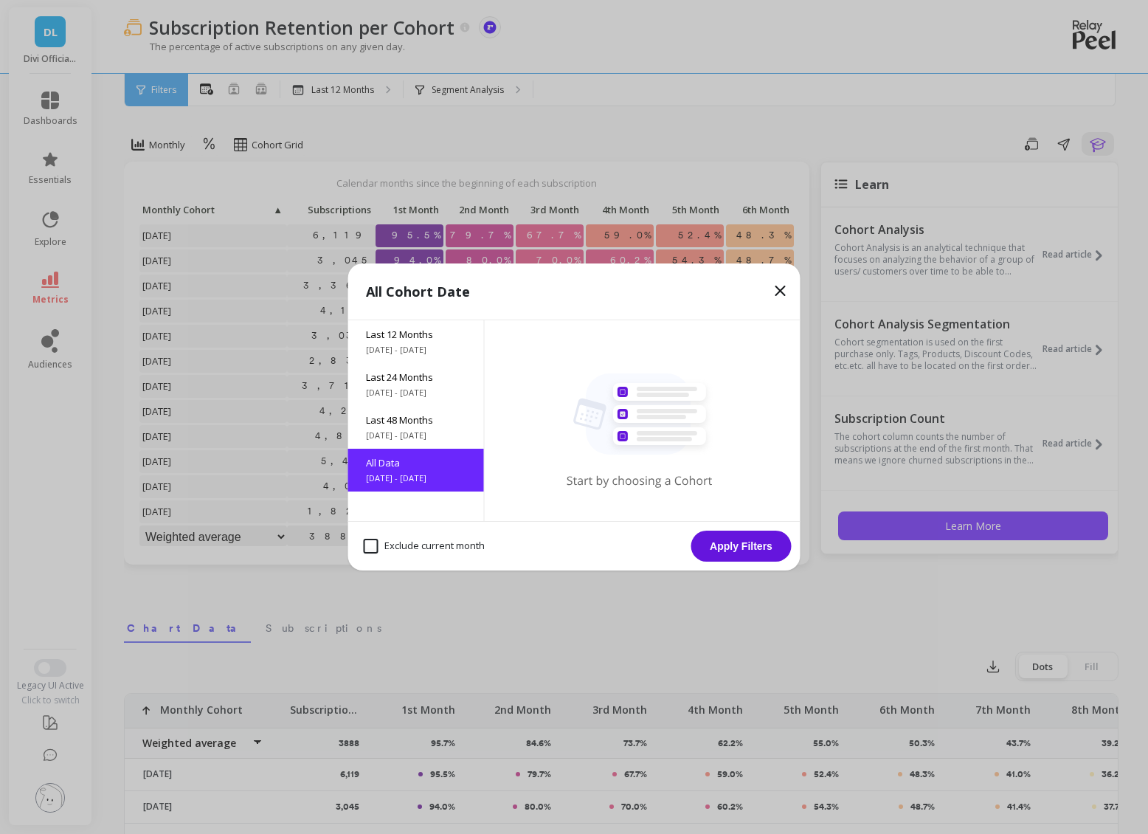
click at [715, 548] on button "Apply Filters" at bounding box center [741, 546] width 100 height 31
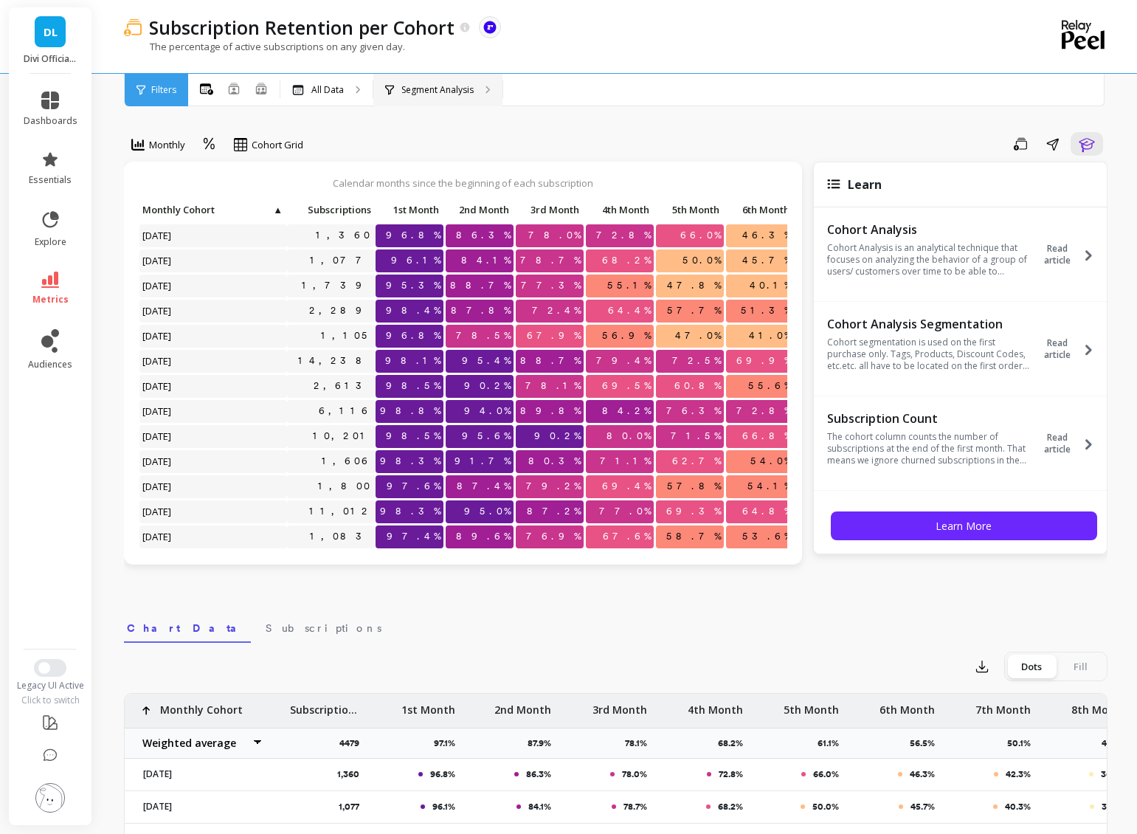
click at [429, 91] on p "Segment Analysis" at bounding box center [437, 90] width 72 height 12
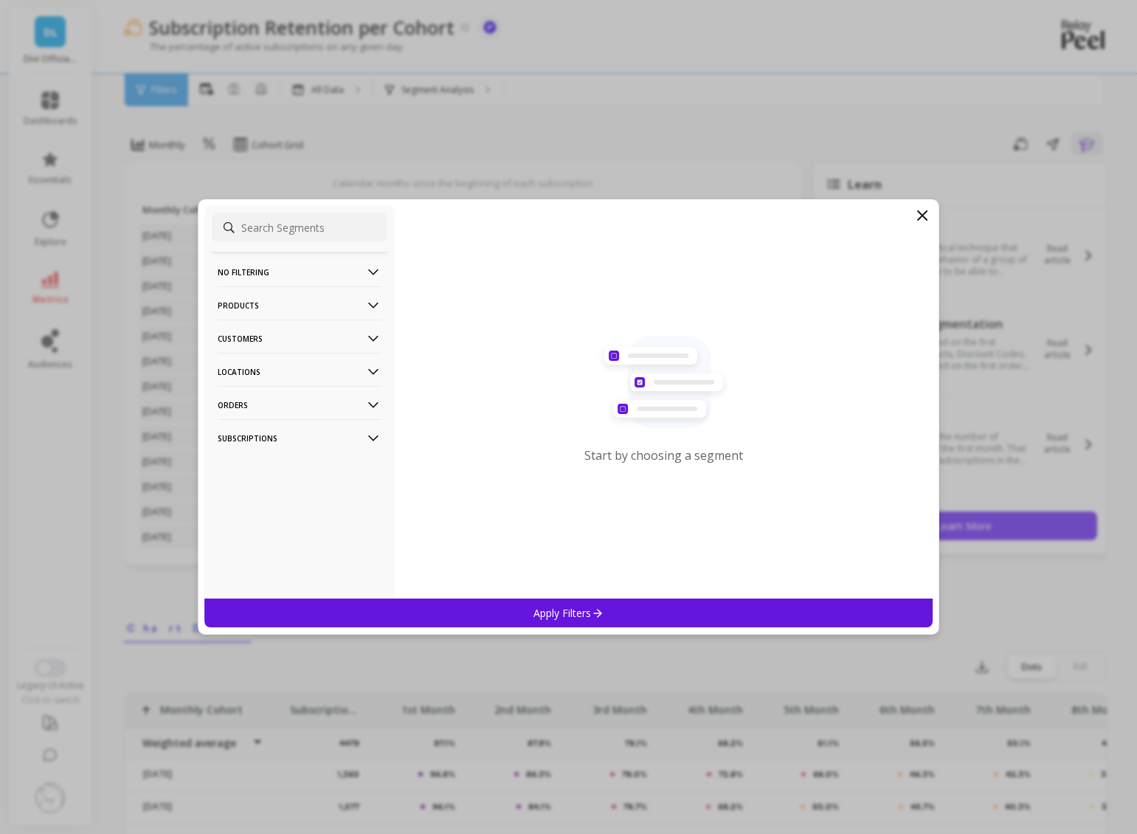
click at [255, 303] on p "Products" at bounding box center [300, 305] width 164 height 38
click at [238, 387] on p "SKUs" at bounding box center [232, 385] width 24 height 13
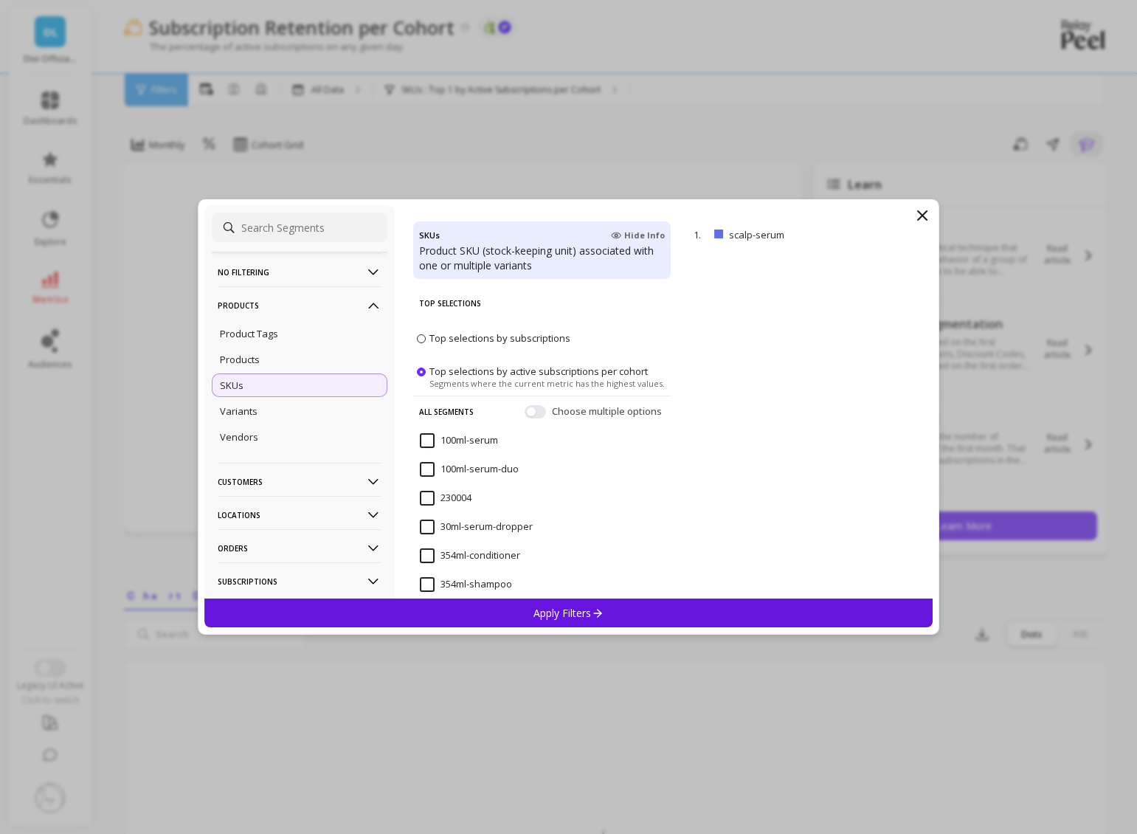
click at [427, 433] on input "100ml-serum" at bounding box center [459, 440] width 78 height 15
click at [548, 622] on div "Apply Filters" at bounding box center [568, 612] width 729 height 29
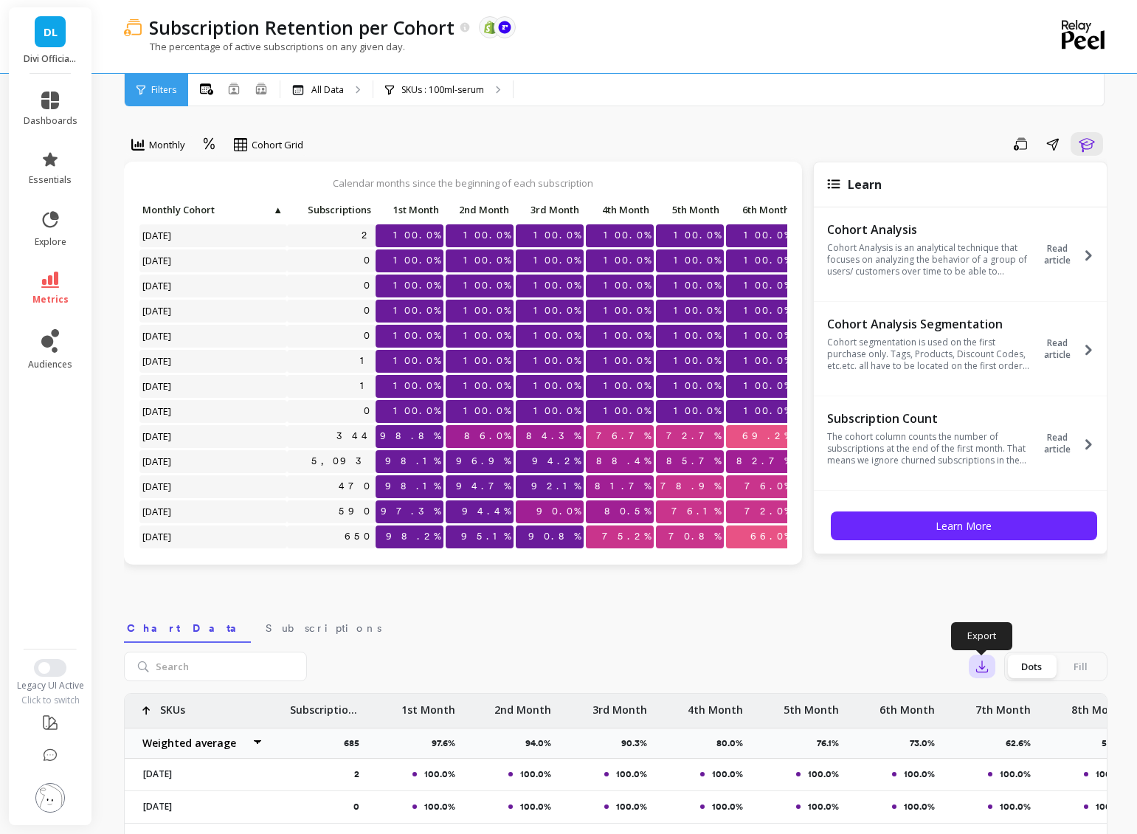
click at [973, 663] on button "button" at bounding box center [982, 667] width 27 height 24
click at [1013, 708] on span "CSV" at bounding box center [1009, 707] width 21 height 15
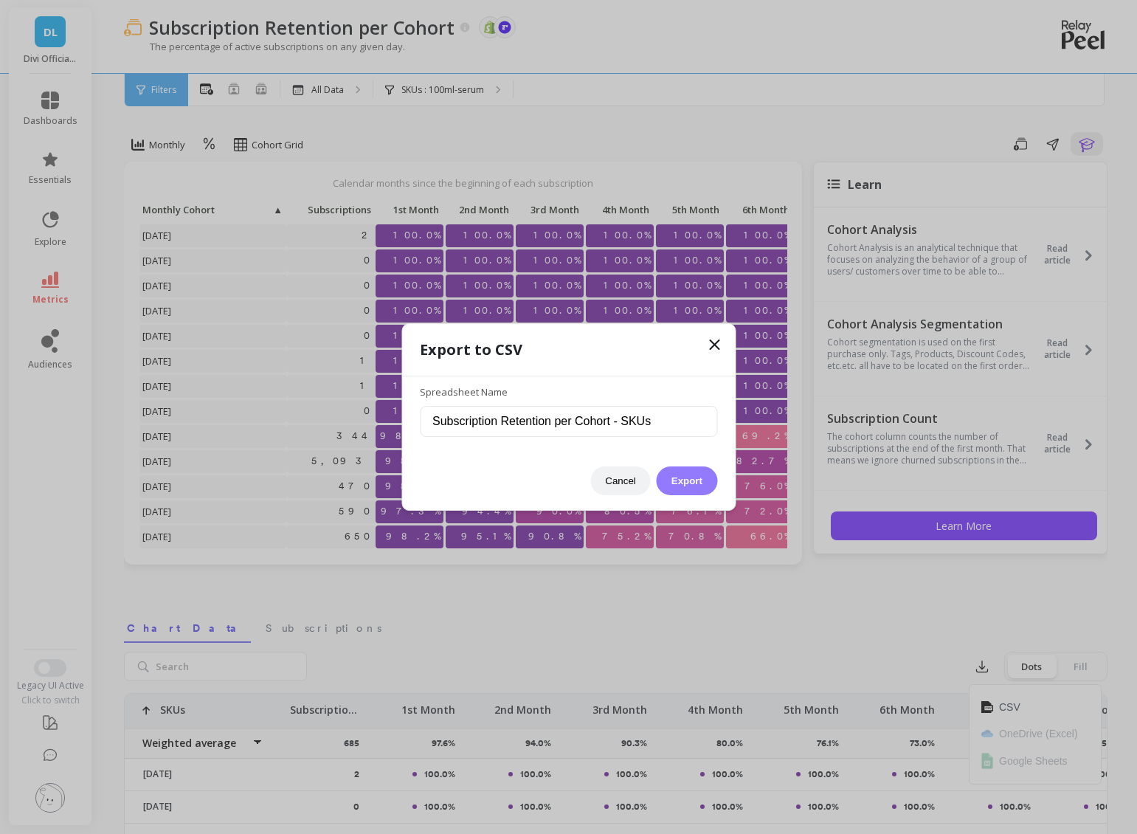
click at [688, 478] on button "Export" at bounding box center [687, 480] width 61 height 29
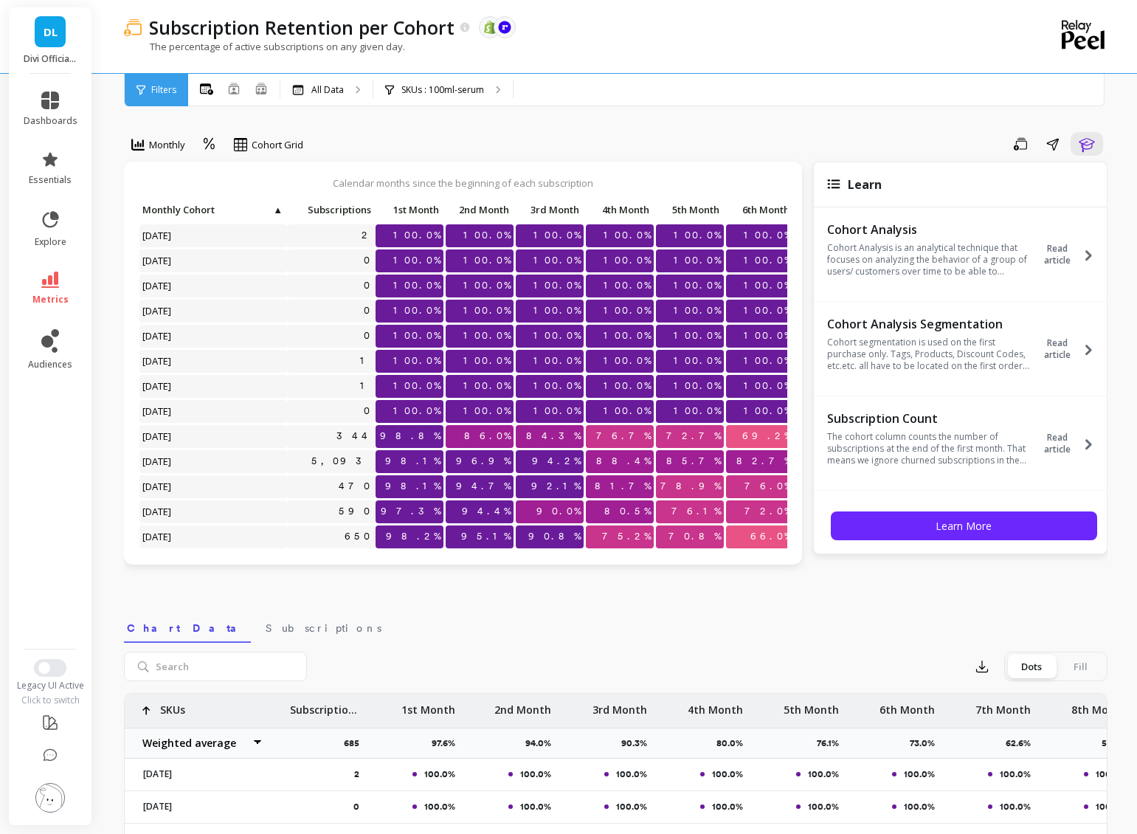
click at [56, 266] on li "metrics" at bounding box center [51, 289] width 72 height 52
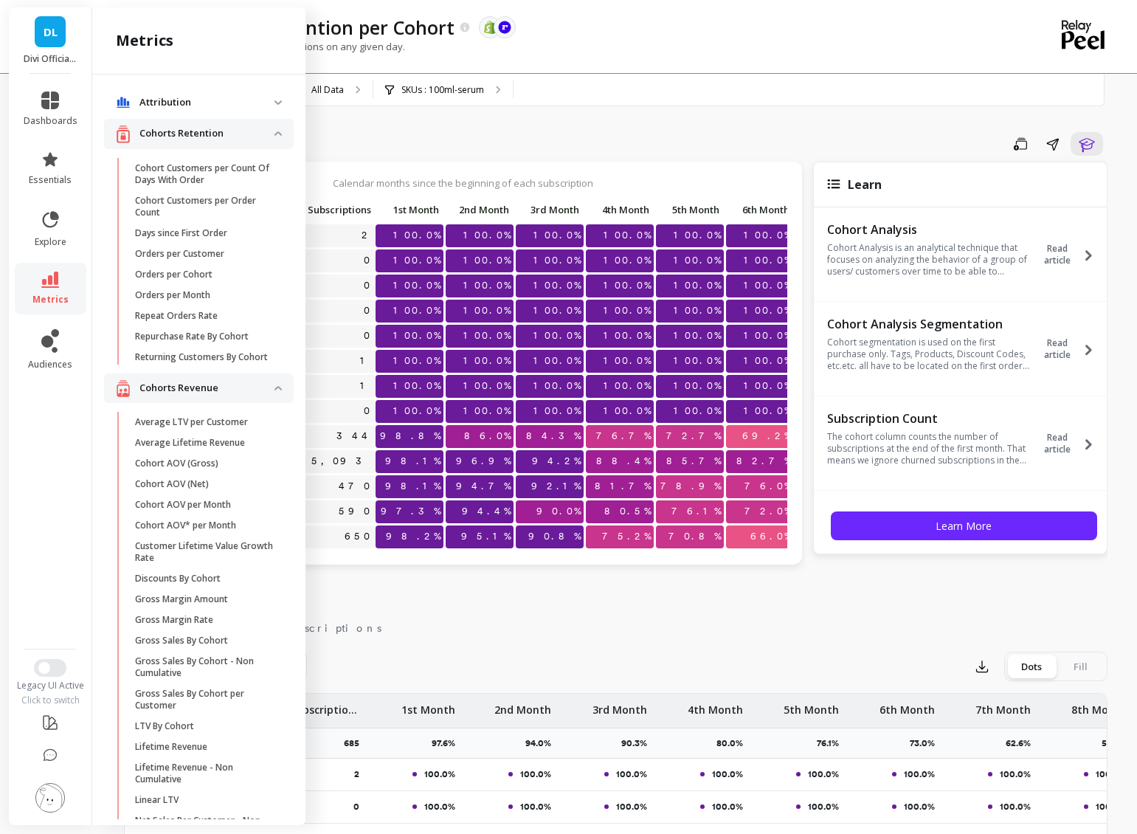
scroll to position [973, 0]
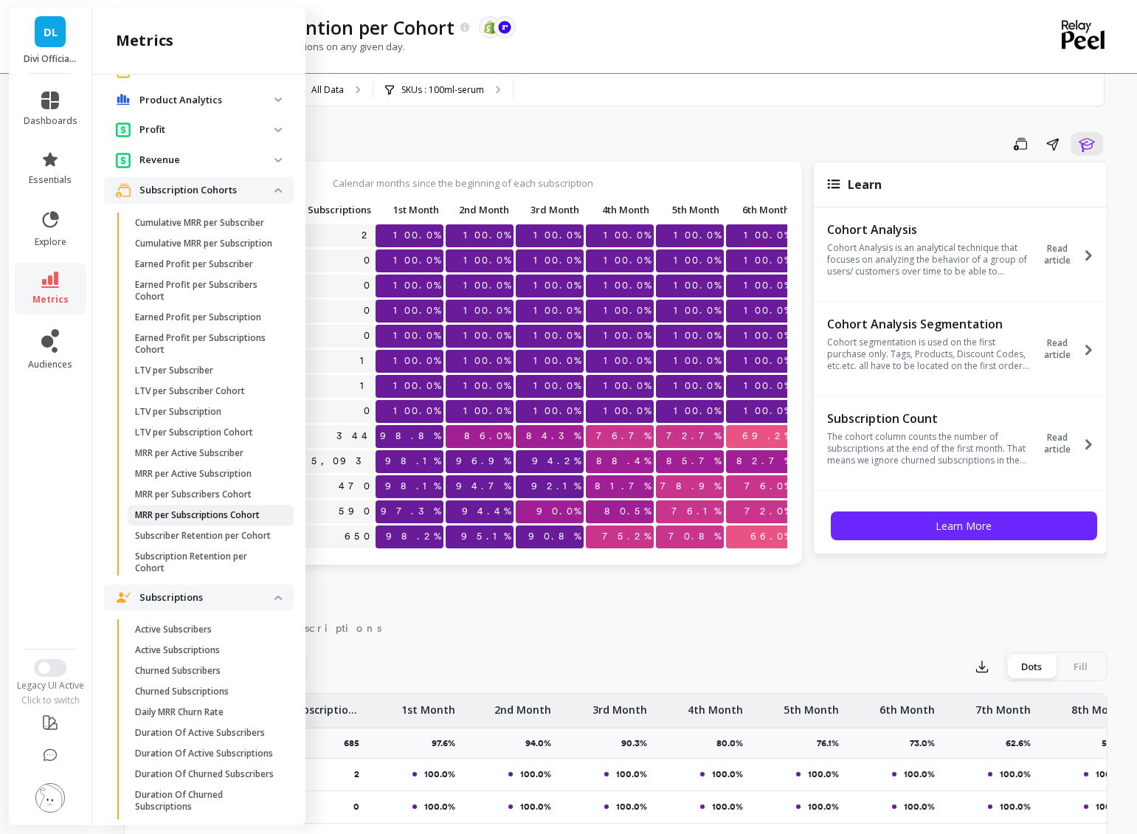
click at [171, 521] on p "MRR per Subscriptions Cohort" at bounding box center [197, 515] width 125 height 12
